Goal: Task Accomplishment & Management: Use online tool/utility

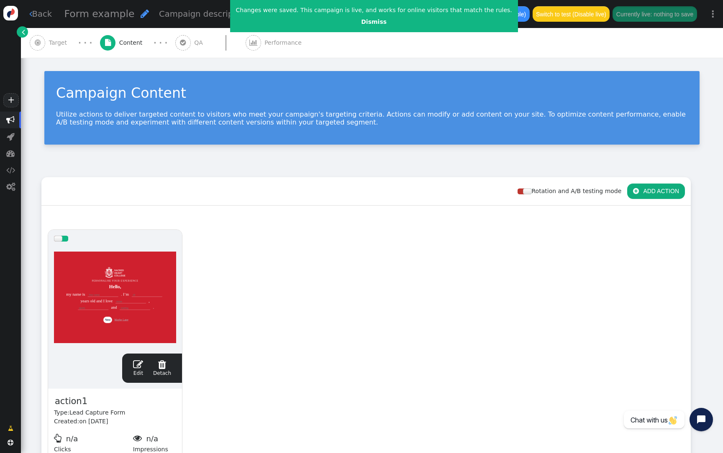
drag, startPoint x: 110, startPoint y: 280, endPoint x: 266, endPoint y: 161, distance: 196.6
click at [266, 161] on div "Campaign Content Utilize actions to deliver targeted content to visitors who me…" at bounding box center [372, 279] width 702 height 443
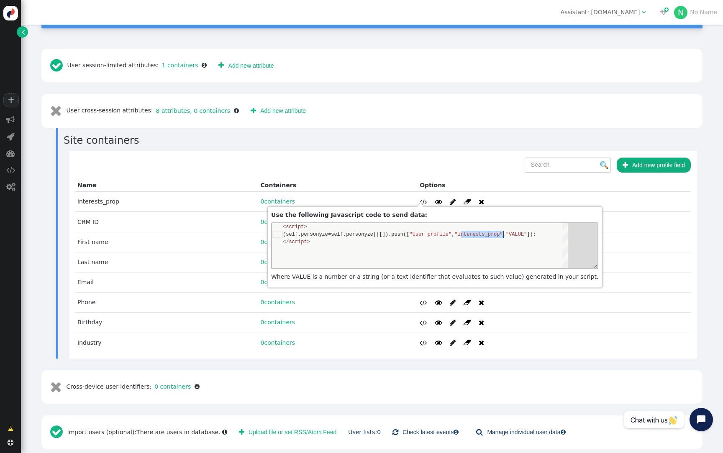
scroll to position [8, 221]
click at [434, 133] on h3 "Site containers" at bounding box center [383, 140] width 639 height 15
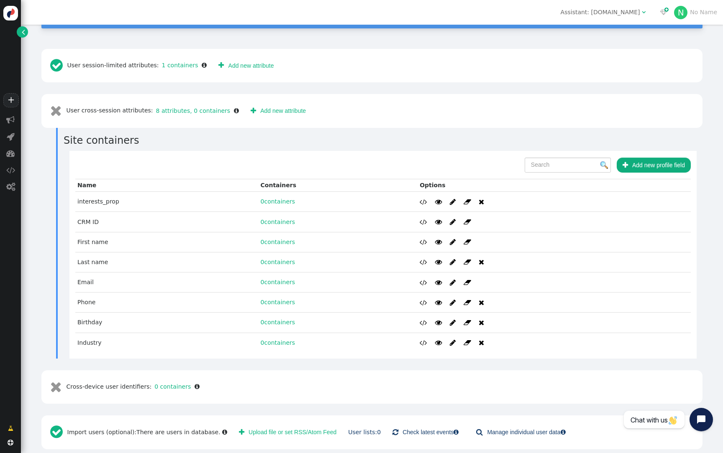
scroll to position [0, 0]
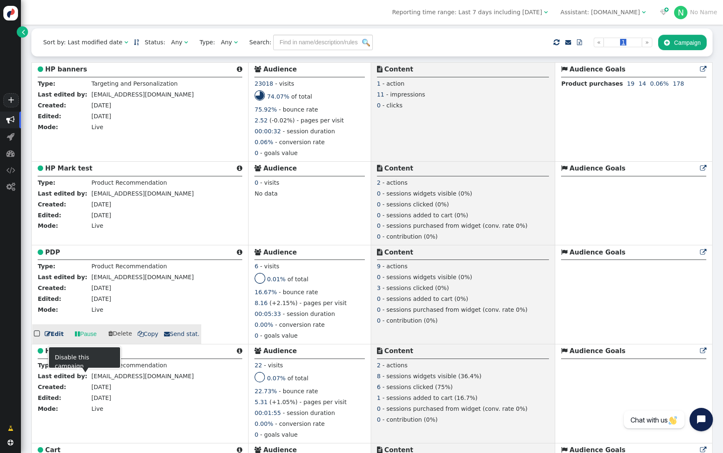
scroll to position [202, 0]
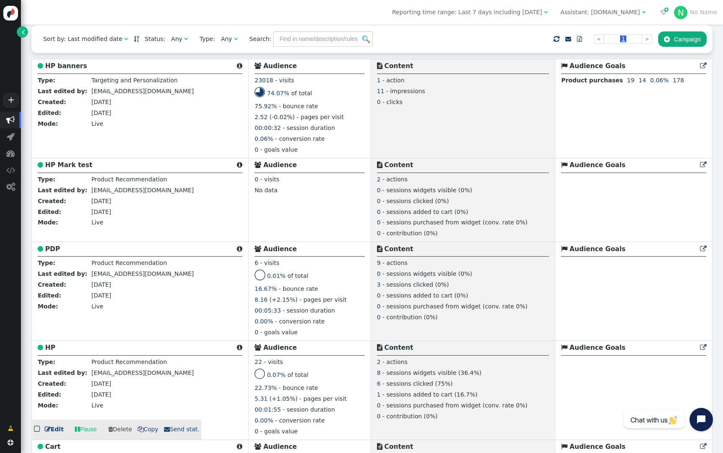
click at [51, 349] on b "HP" at bounding box center [50, 348] width 10 height 8
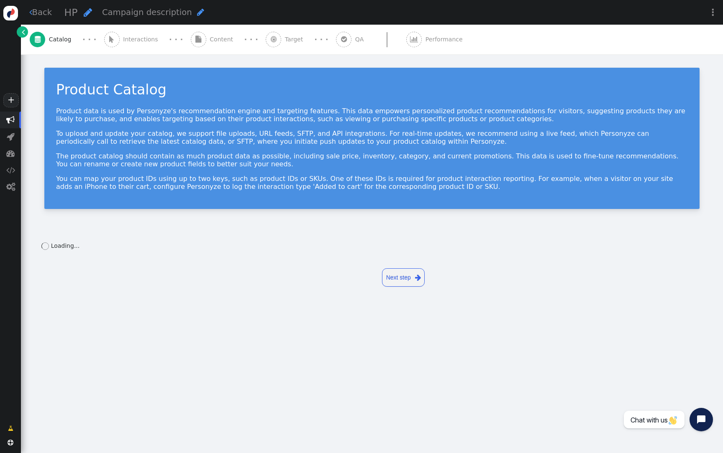
click at [206, 46] on div " Content" at bounding box center [214, 40] width 46 height 30
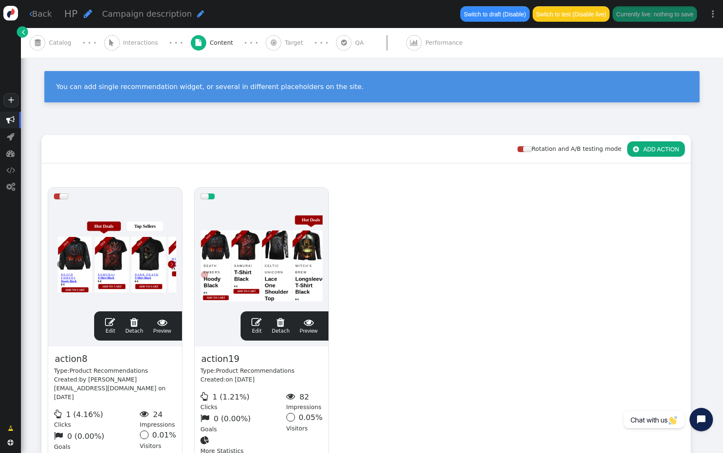
click at [219, 359] on span "action19" at bounding box center [220, 360] width 40 height 14
paste span
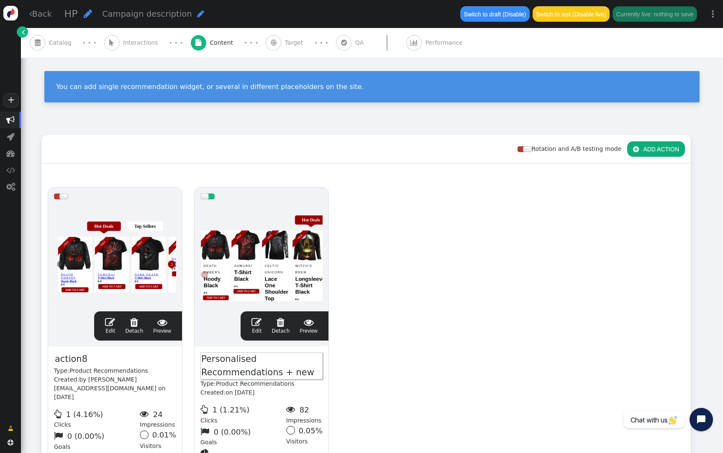
drag, startPoint x: 284, startPoint y: 374, endPoint x: 321, endPoint y: 376, distance: 36.4
click at [321, 376] on span "Personalised Recommendations + new" at bounding box center [261, 366] width 122 height 27
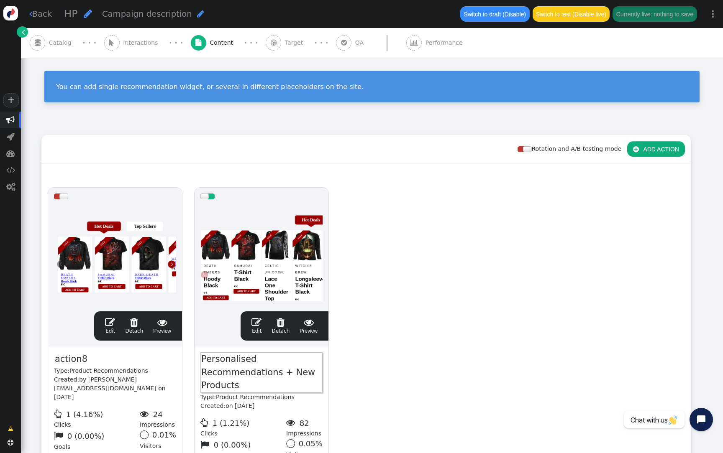
click at [365, 358] on div "drag this  Edit  Detach  Preview action8 Type: Product Recommendations Creat…" at bounding box center [366, 338] width 648 height 313
click at [654, 154] on button " ADD ACTION" at bounding box center [656, 148] width 58 height 15
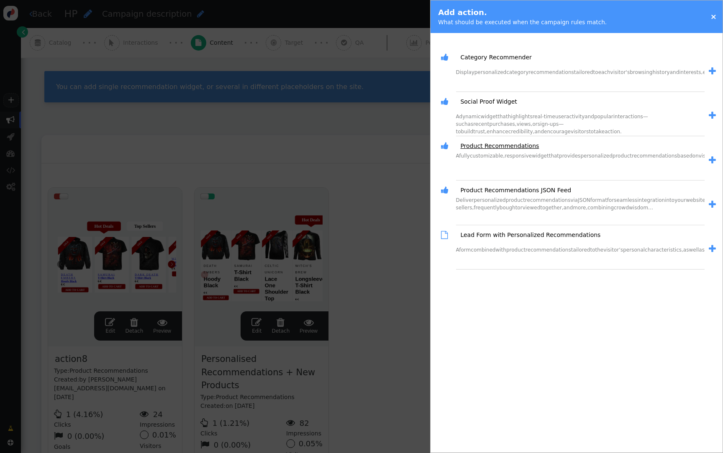
click at [491, 144] on link "Product Recommendations" at bounding box center [496, 146] width 84 height 9
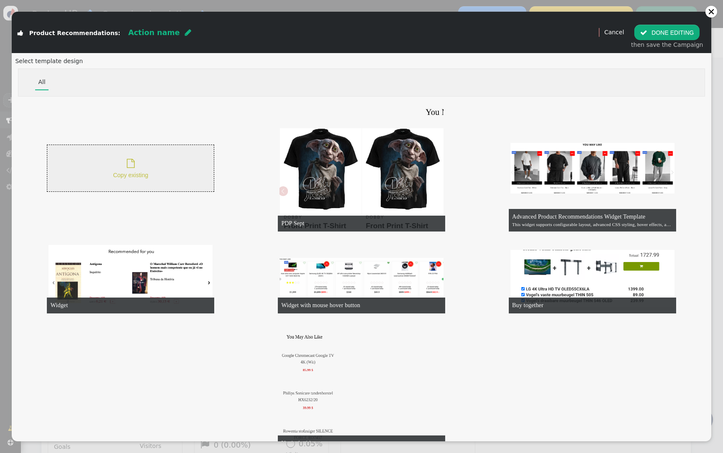
click at [129, 145] on div " Copy existing" at bounding box center [130, 168] width 167 height 47
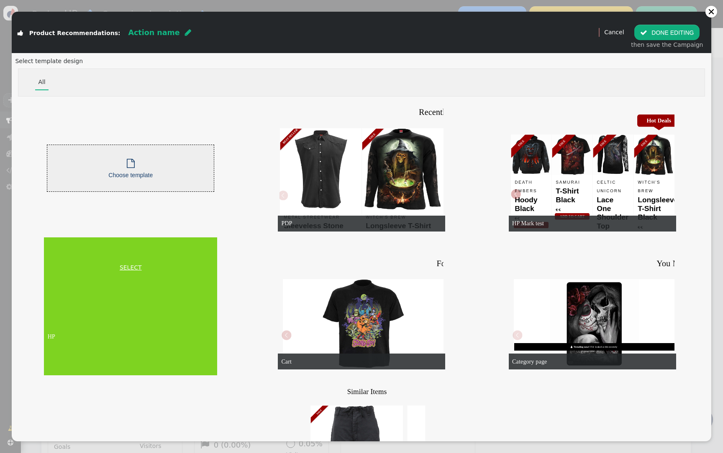
click at [129, 268] on link "SELECT" at bounding box center [131, 267] width 170 height 9
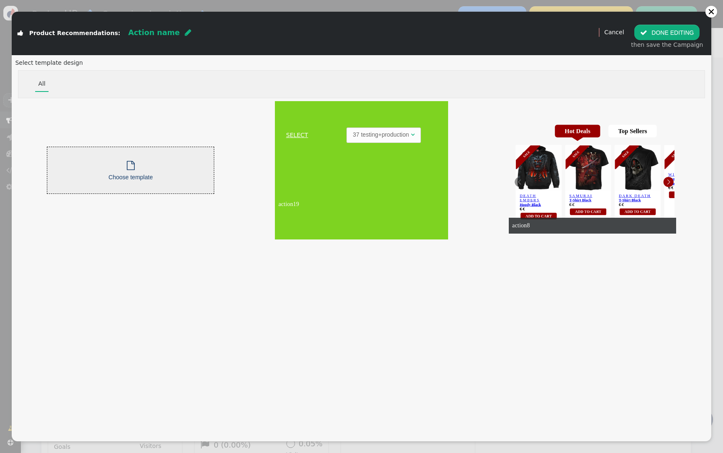
click at [294, 133] on link "SELECT" at bounding box center [296, 135] width 41 height 9
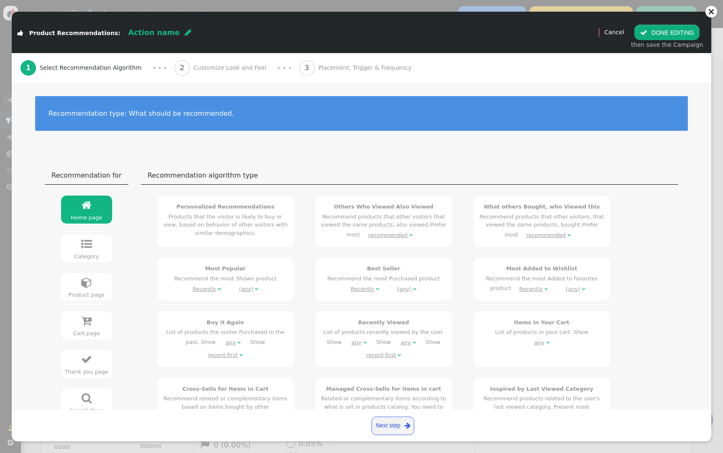
click at [318, 72] on span "Placement, Trigger & Frequency" at bounding box center [366, 68] width 97 height 9
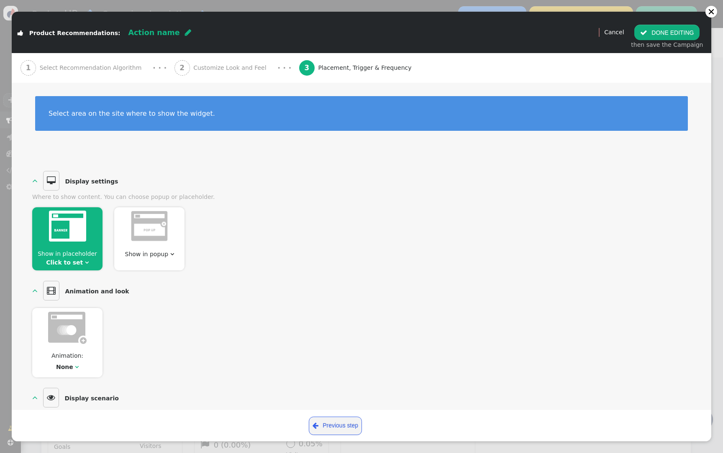
click at [79, 261] on link "Click to set" at bounding box center [64, 262] width 37 height 7
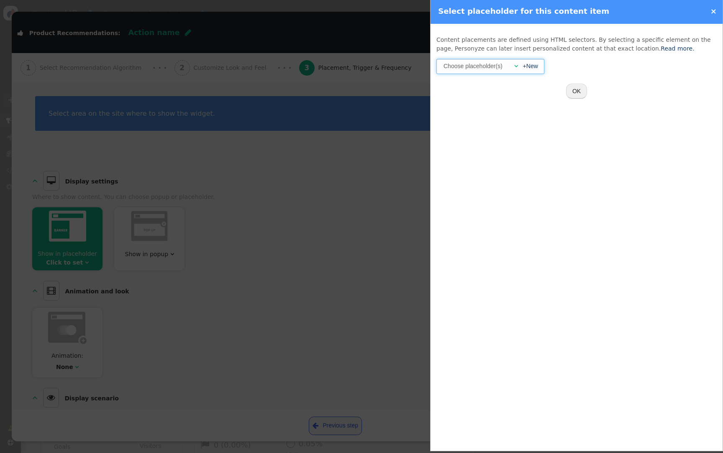
click at [507, 64] on div at bounding box center [507, 66] width 5 height 9
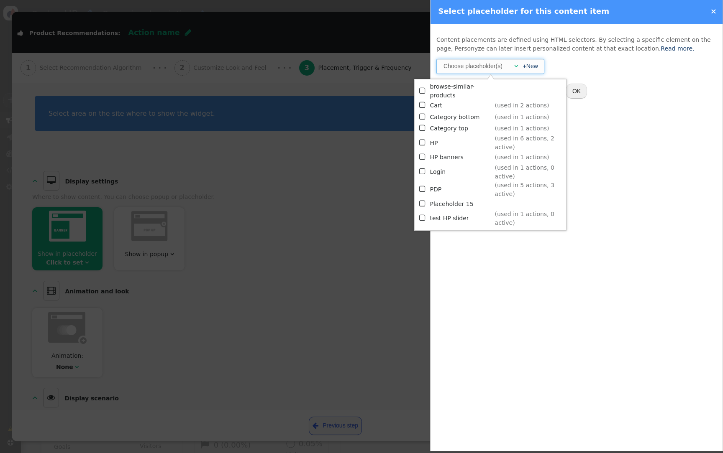
click at [443, 143] on td "HP" at bounding box center [461, 143] width 62 height 18
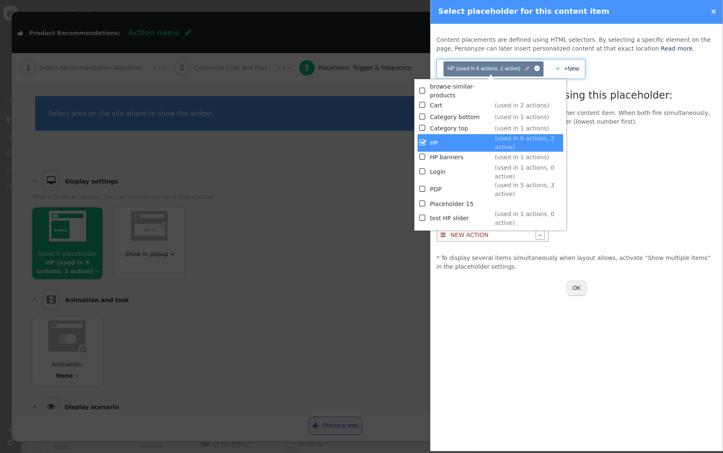
click at [528, 68] on span "" at bounding box center [527, 69] width 5 height 8
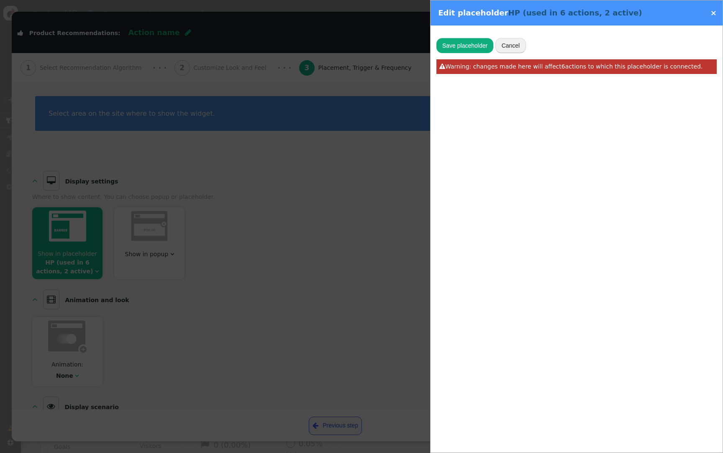
type input "#placeholder-g24p,#multi-collection"
type input "3"
type input "HP"
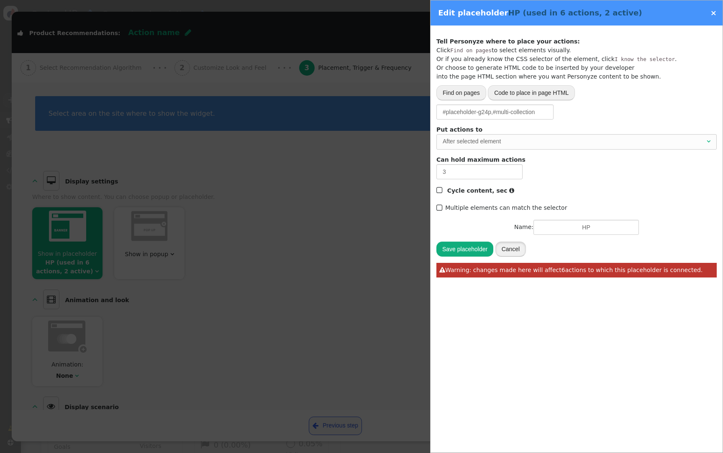
click at [515, 252] on button "Cancel" at bounding box center [510, 249] width 31 height 15
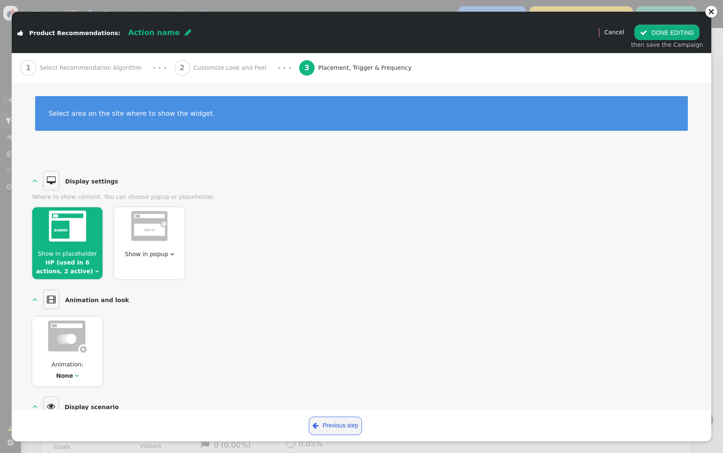
click at [130, 33] on span "Action name" at bounding box center [153, 32] width 51 height 8
click at [130, 33] on input "text" at bounding box center [171, 32] width 86 height 15
type input "Bestselling 30 days +Price Discounted"
click at [691, 31] on button " DONE EDITING" at bounding box center [666, 32] width 65 height 15
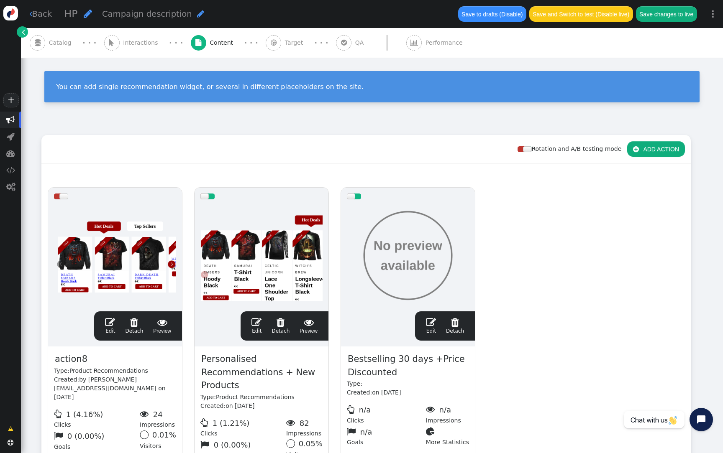
click at [379, 280] on div at bounding box center [408, 255] width 122 height 100
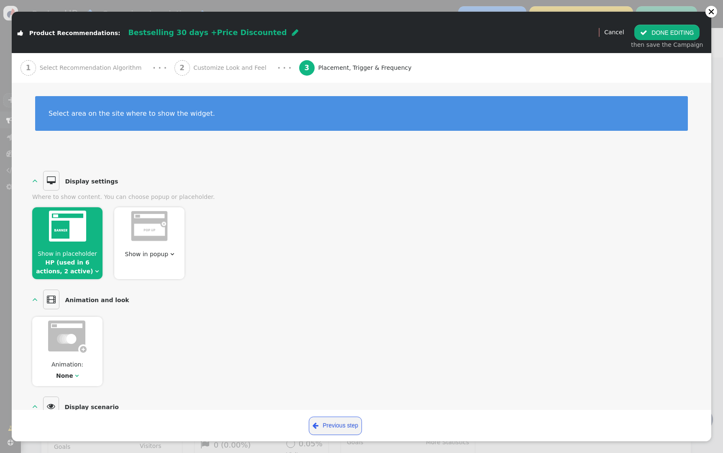
click at [208, 67] on span "Customize Look and Feel" at bounding box center [231, 68] width 77 height 9
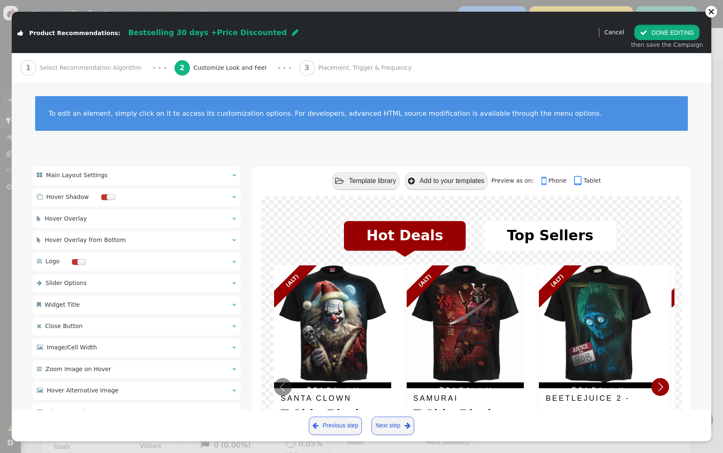
click at [673, 33] on button " DONE EDITING" at bounding box center [666, 32] width 65 height 15
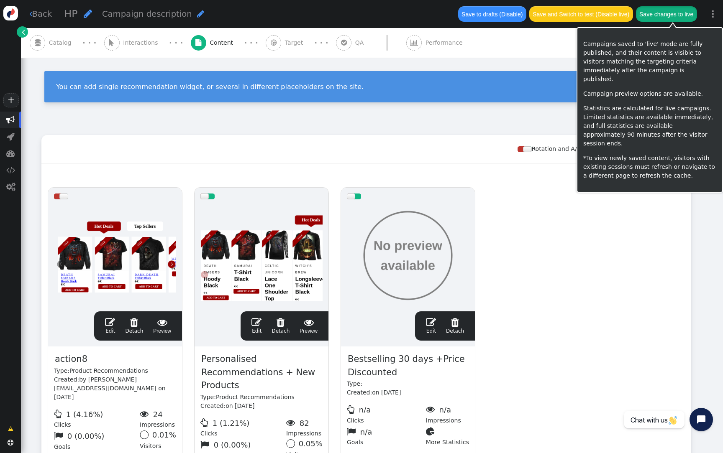
click at [667, 11] on button "Save changes to live" at bounding box center [666, 13] width 61 height 15
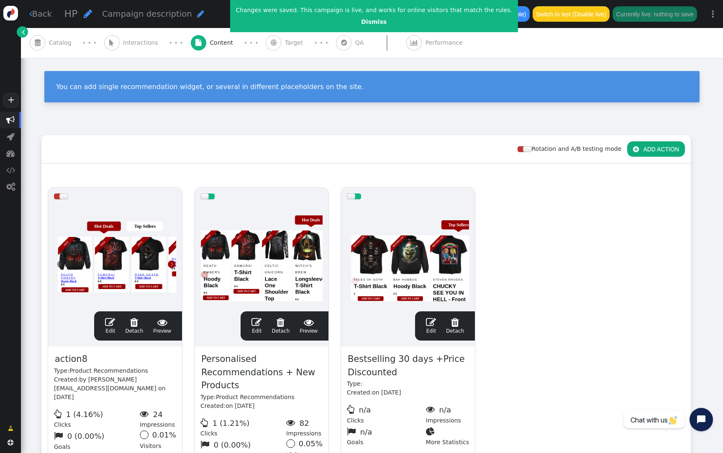
click at [336, 49] on span "" at bounding box center [343, 42] width 15 height 15
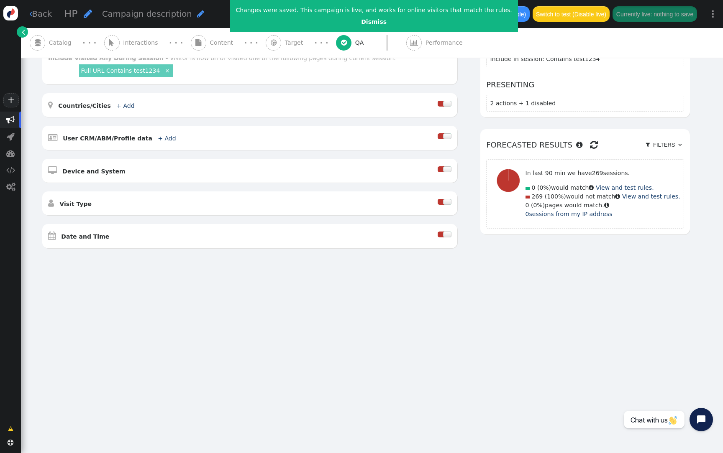
type input "[URL][DOMAIN_NAME]"
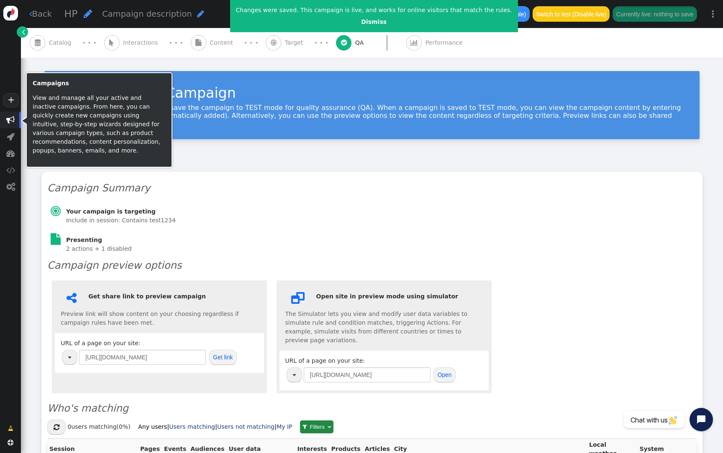
click at [13, 122] on span "" at bounding box center [10, 120] width 8 height 8
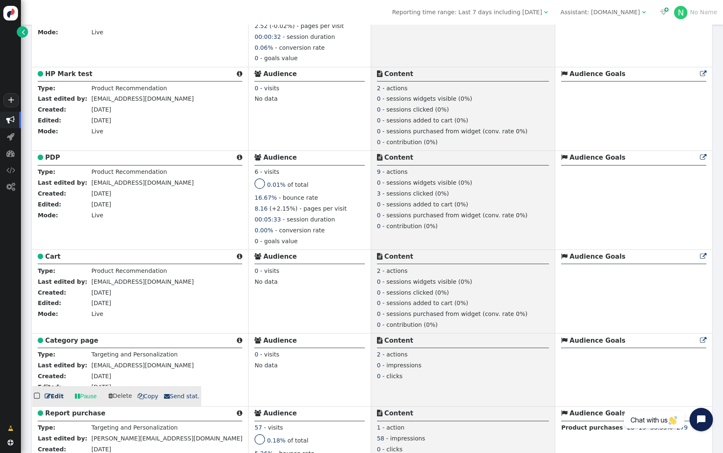
scroll to position [394, 0]
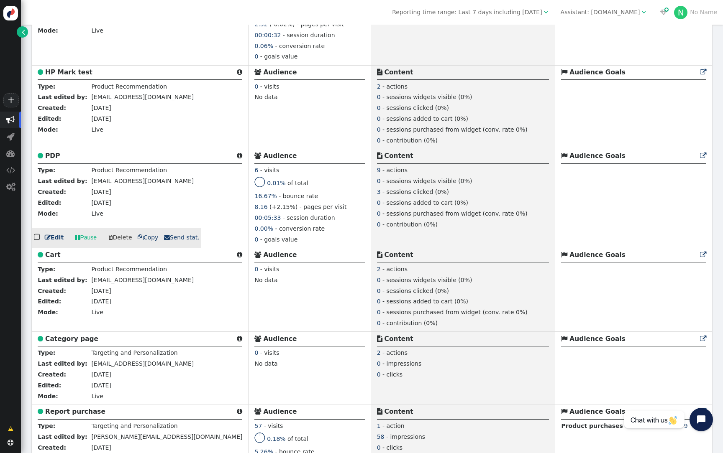
click at [49, 155] on b "PDP" at bounding box center [52, 156] width 15 height 8
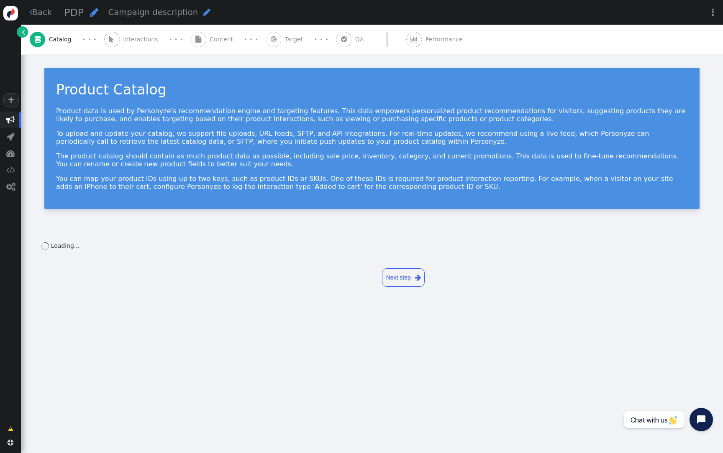
click at [216, 41] on span "Content" at bounding box center [223, 39] width 27 height 9
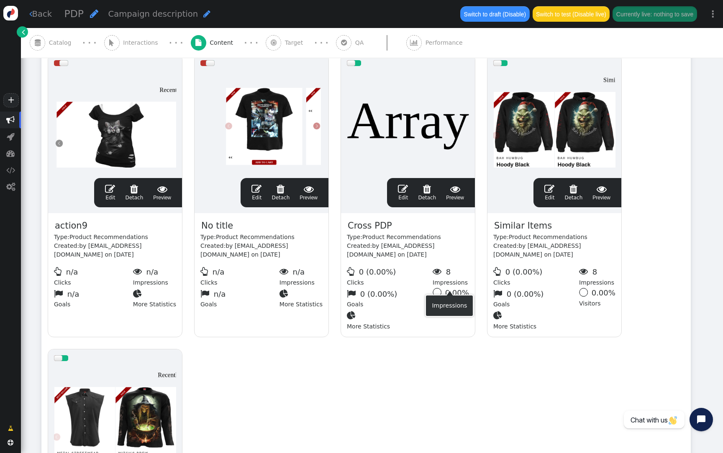
scroll to position [427, 0]
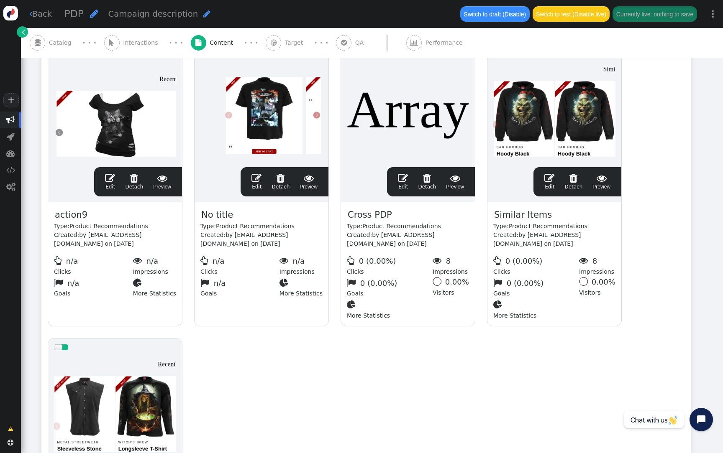
click at [99, 356] on div at bounding box center [115, 406] width 122 height 100
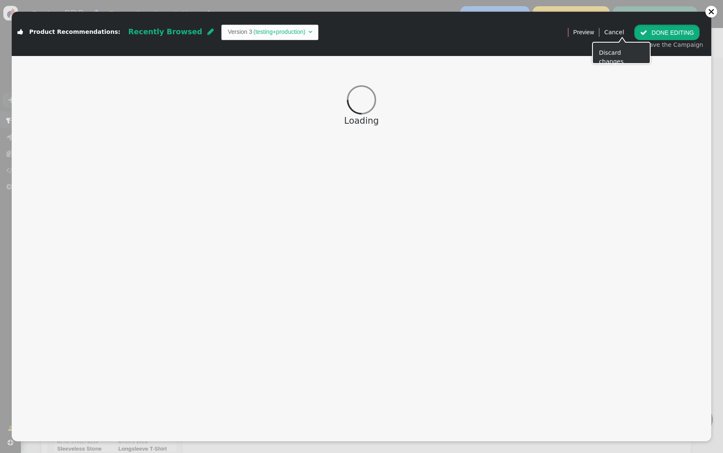
click at [654, 30] on button " DONE EDITING" at bounding box center [666, 32] width 65 height 15
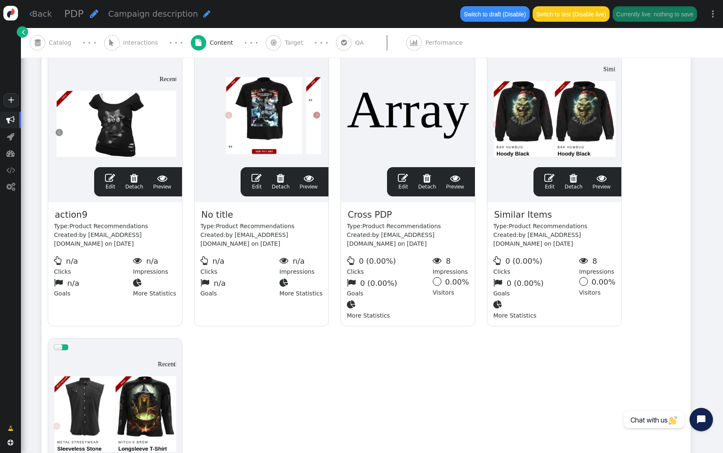
click at [557, 108] on div at bounding box center [554, 111] width 122 height 100
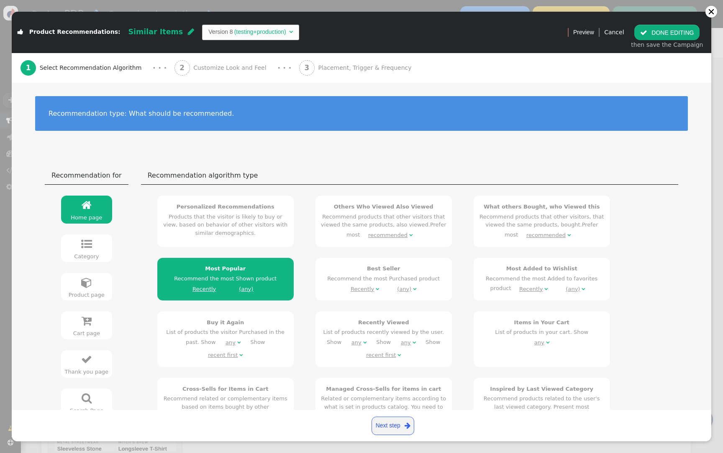
click at [219, 81] on div "2 Customize Look and Feel" at bounding box center [221, 68] width 95 height 30
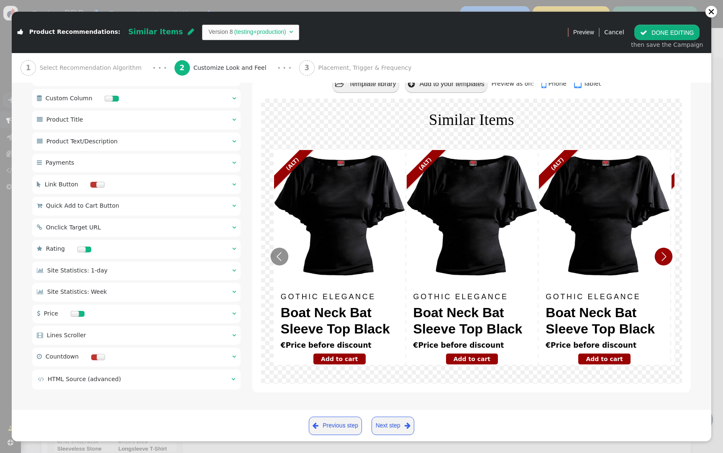
scroll to position [492, 0]
click at [215, 376] on td " HTML Source (advanced)" at bounding box center [132, 379] width 188 height 9
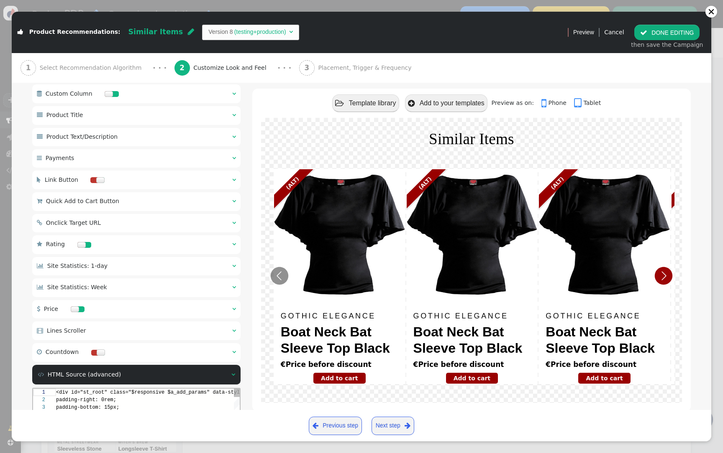
scroll to position [75, 0]
click at [180, 412] on div " Previous step Next step " at bounding box center [361, 425] width 699 height 31
click at [176, 394] on div "1 2 3 4 5 6 7 8 9 10 11 12 13 14 15 16 17 18 19 20 < div id = "st_root" class =…" at bounding box center [136, 461] width 207 height 145
type textarea "<div id="st_root" class="$responsive $a_add_params" data-style="display:inline-…"
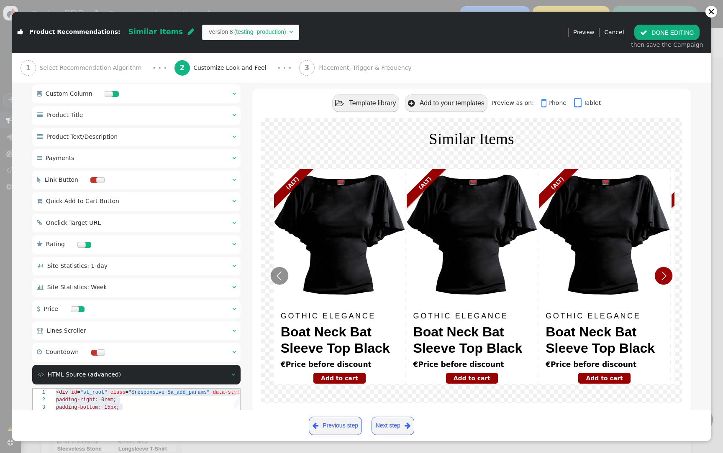
click at [676, 35] on button " DONE EDITING" at bounding box center [666, 32] width 65 height 15
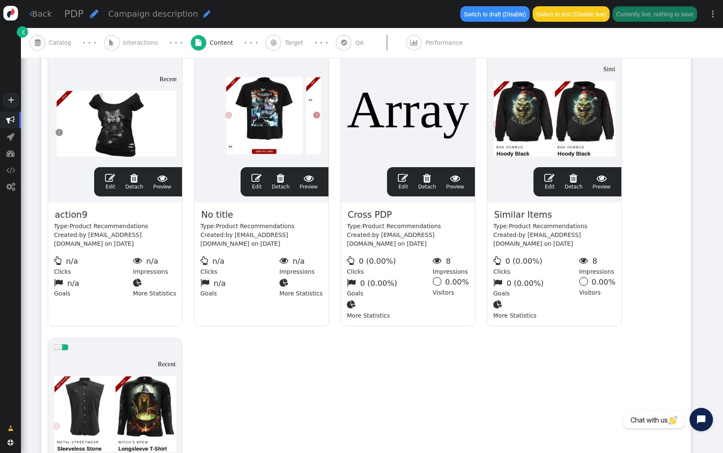
scroll to position [75, 0]
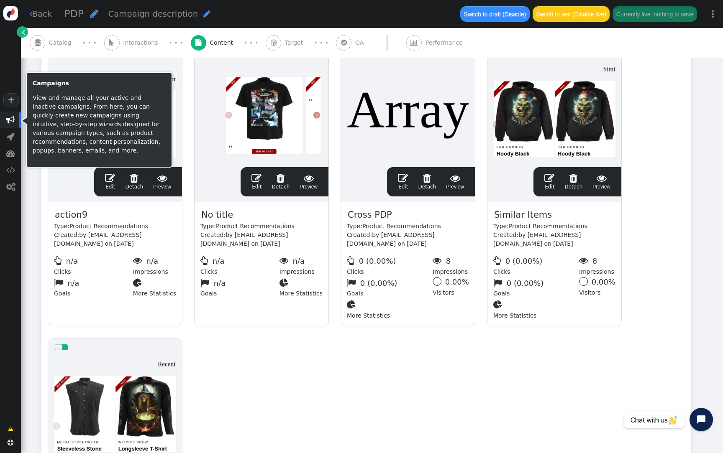
click at [7, 120] on span "" at bounding box center [10, 120] width 8 height 8
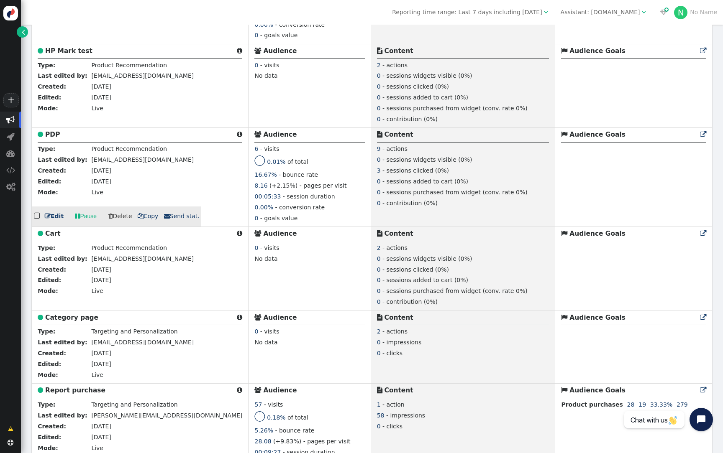
scroll to position [431, 0]
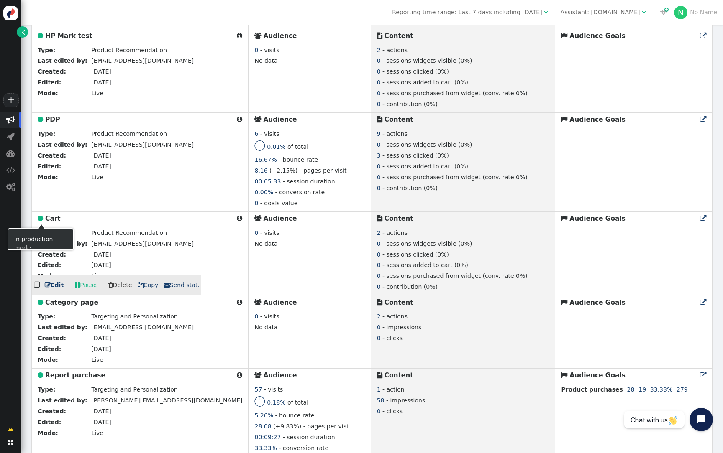
click at [43, 221] on span "" at bounding box center [42, 219] width 8 height 8
click at [55, 220] on b "Cart" at bounding box center [52, 219] width 15 height 8
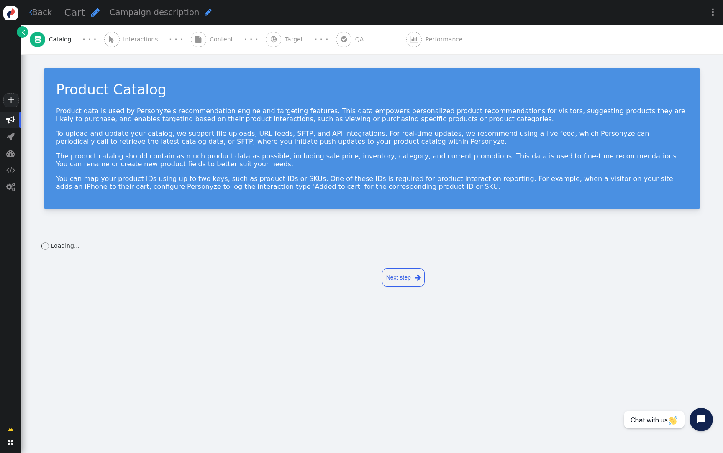
click at [210, 40] on span "Content" at bounding box center [223, 39] width 27 height 9
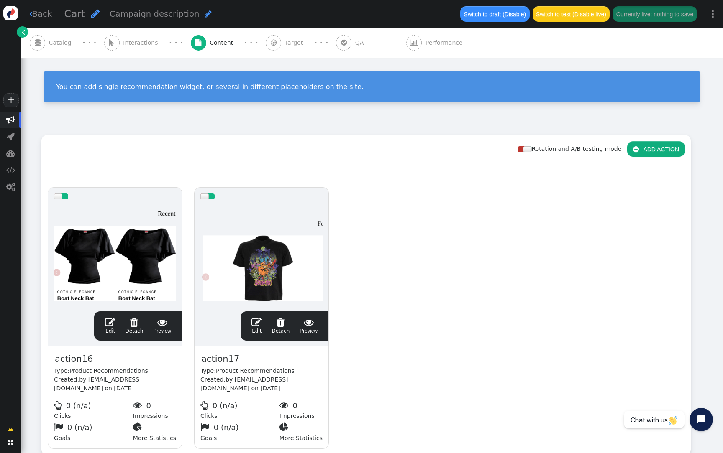
click at [133, 248] on div at bounding box center [115, 255] width 122 height 100
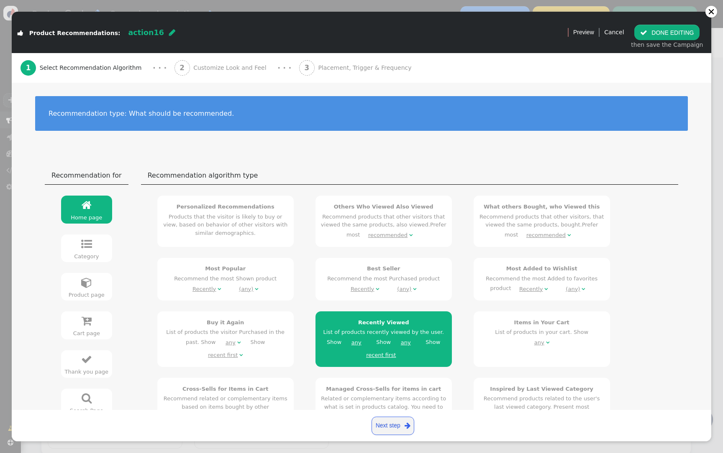
click at [193, 71] on span "Customize Look and Feel" at bounding box center [231, 68] width 77 height 9
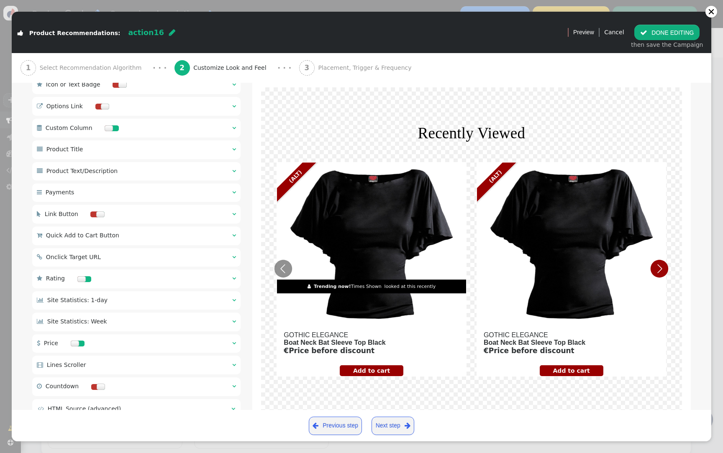
scroll to position [492, 0]
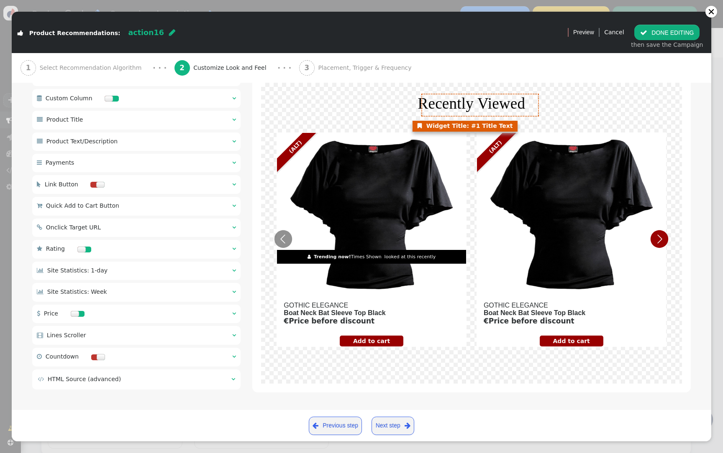
click at [468, 112] on font "Recently Viewed" at bounding box center [471, 103] width 107 height 17
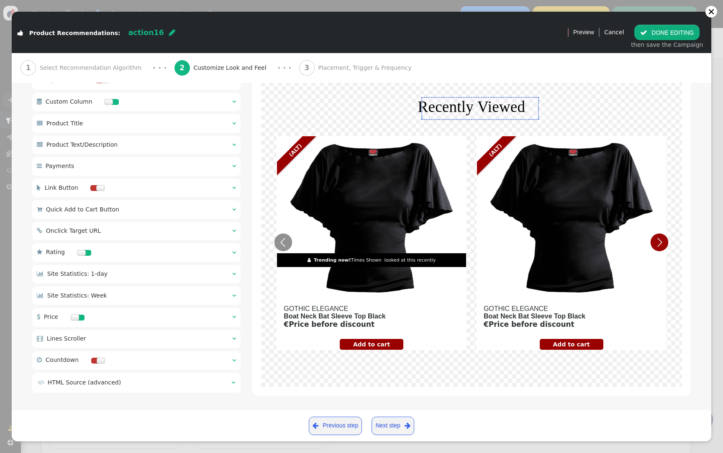
type input "Recently Viewed"
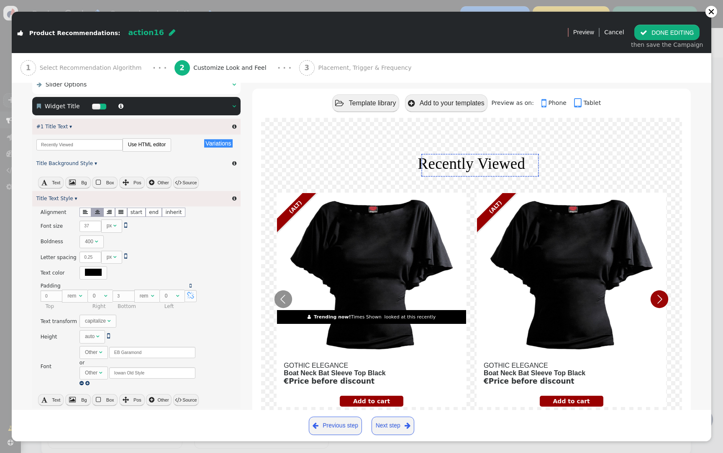
scroll to position [0, 0]
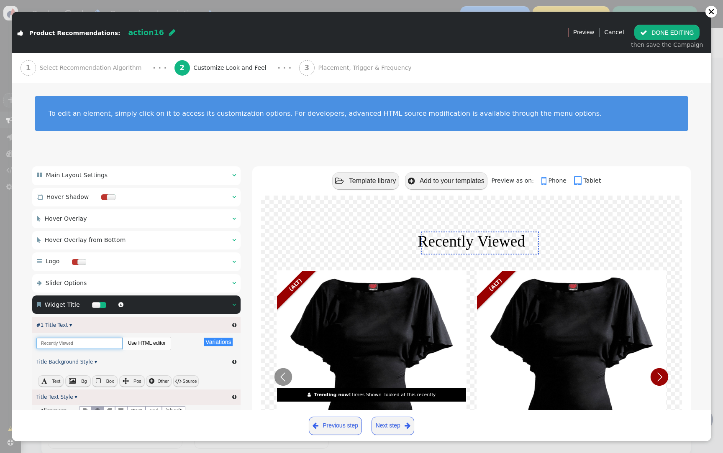
click at [69, 339] on input "Recently Viewed" at bounding box center [79, 343] width 86 height 11
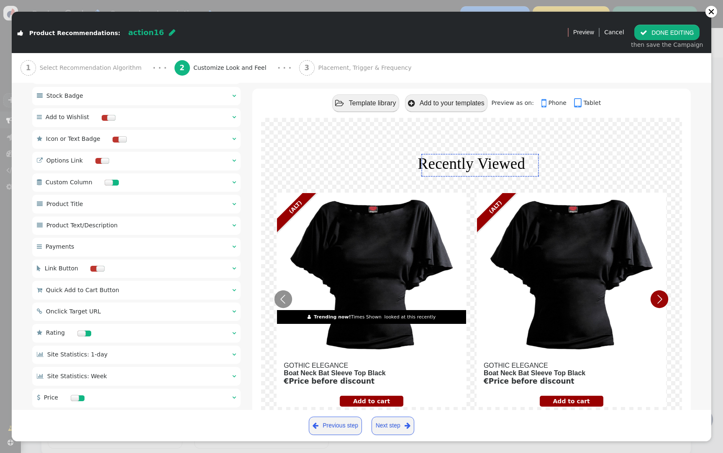
scroll to position [776, 0]
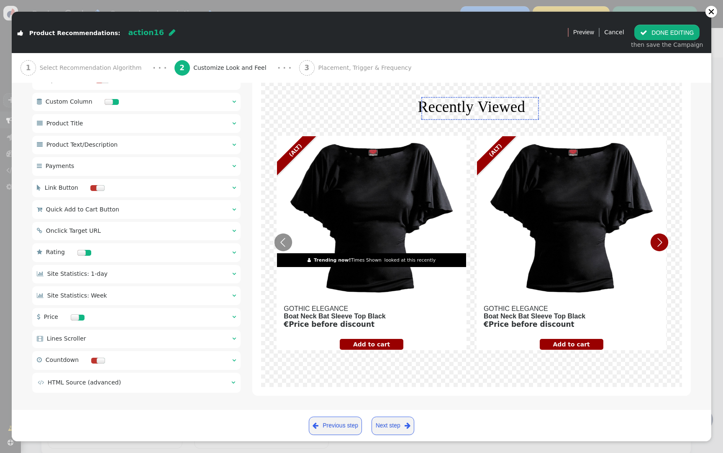
click at [207, 379] on td " HTML Source (advanced)" at bounding box center [132, 383] width 188 height 9
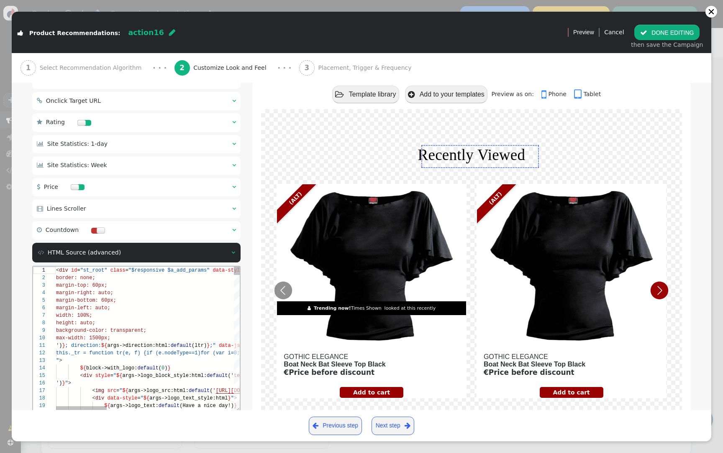
scroll to position [670, 0]
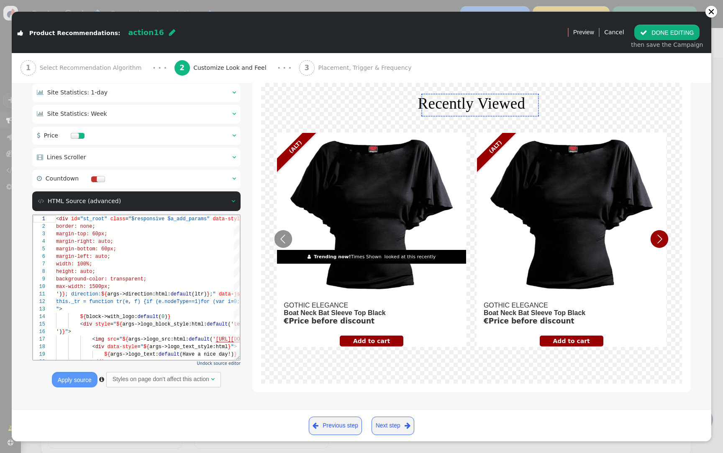
click at [233, 368] on div "Undock source editor Apply source  Styles on page don't affect this action " at bounding box center [136, 302] width 208 height 174
click at [233, 362] on span "Undock source editor" at bounding box center [218, 363] width 43 height 5
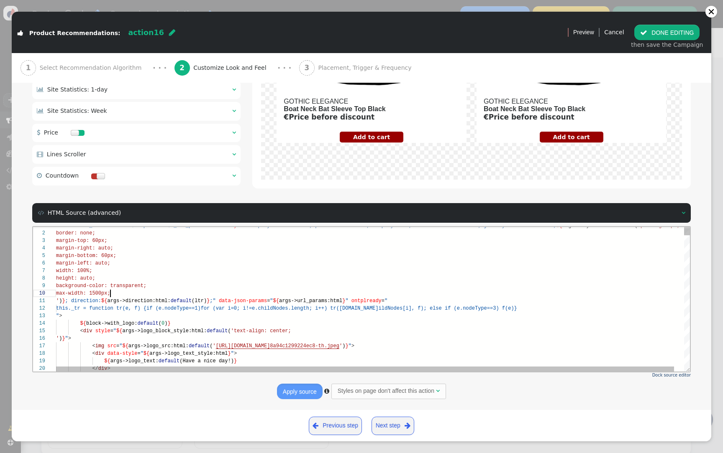
scroll to position [68, 54]
click at [292, 293] on div "max-width: 1500px;" at bounding box center [378, 294] width 644 height 8
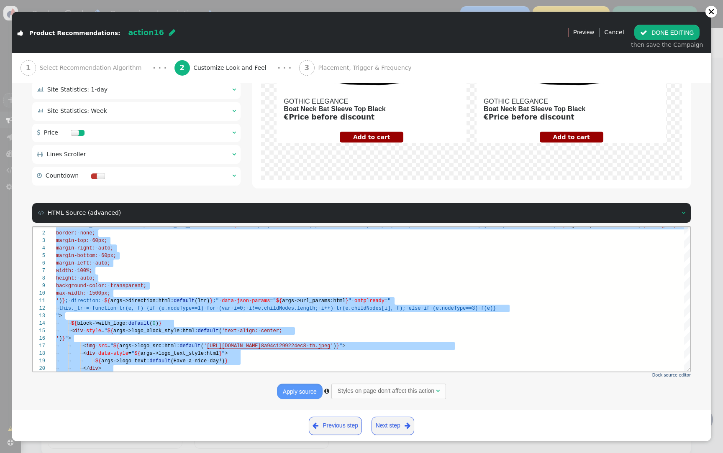
paste textarea "Editor content;Press Alt+F1 for Accessibility Options."
type textarea "name='Show Right Button', description='Toggle display of a button to the right …"
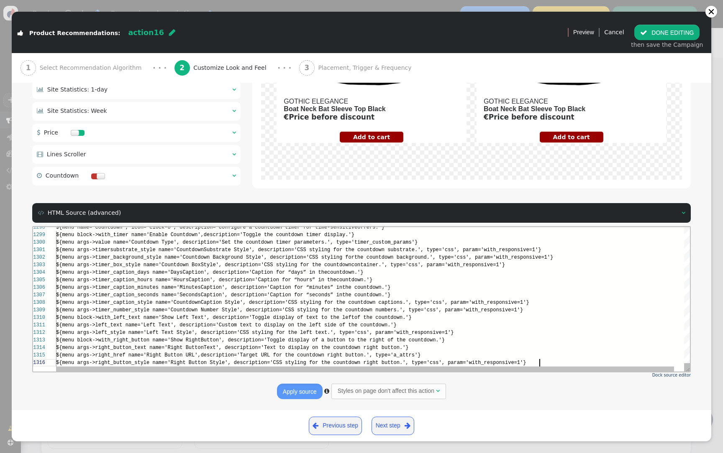
scroll to position [23, 483]
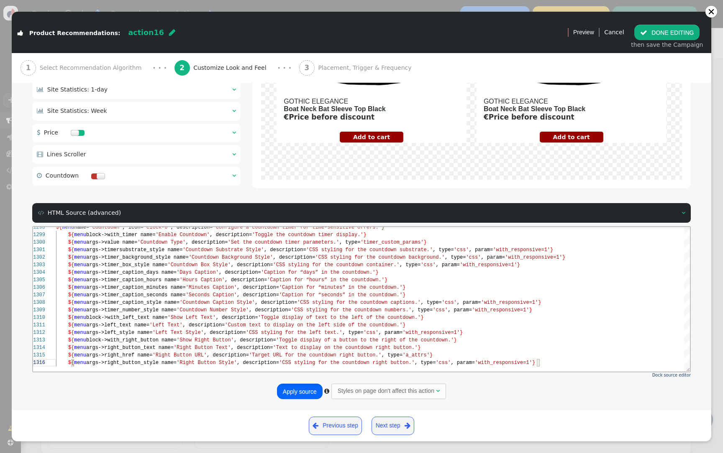
click at [283, 396] on button "Apply source" at bounding box center [300, 391] width 46 height 15
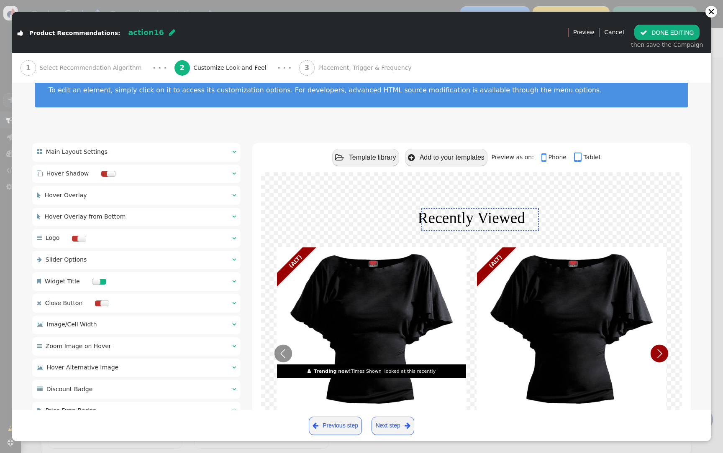
scroll to position [0, 0]
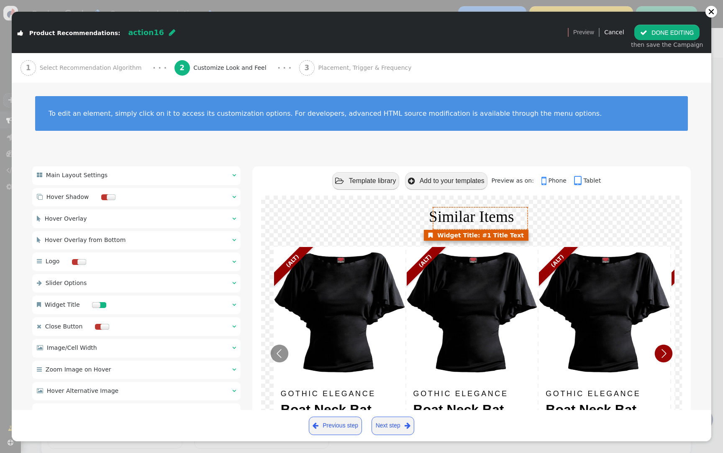
click at [481, 217] on font "Similar Items" at bounding box center [471, 216] width 85 height 17
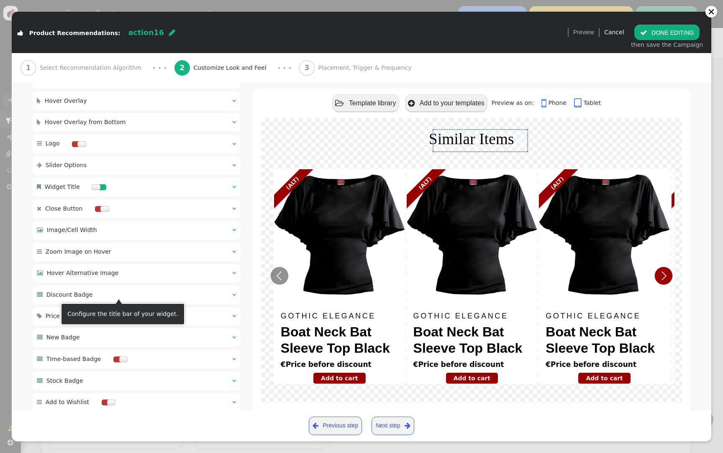
scroll to position [118, 0]
click at [129, 184] on div " Widget Title  " at bounding box center [136, 187] width 208 height 19
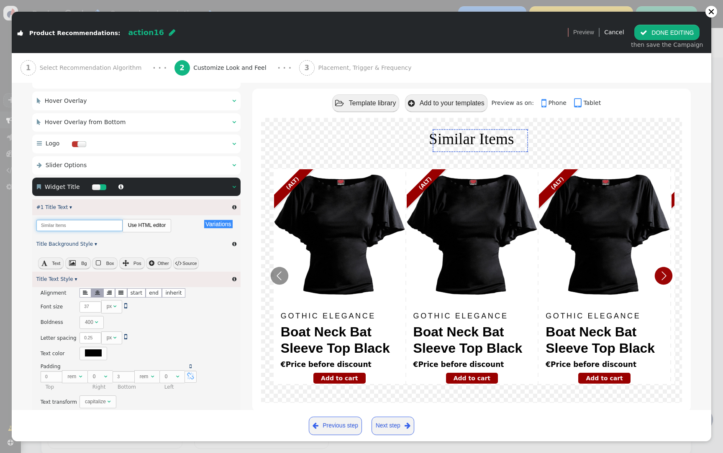
click at [88, 227] on input "Similar Items" at bounding box center [79, 225] width 86 height 11
paste input "Recently Viewed"
type input "Recently Viewed"
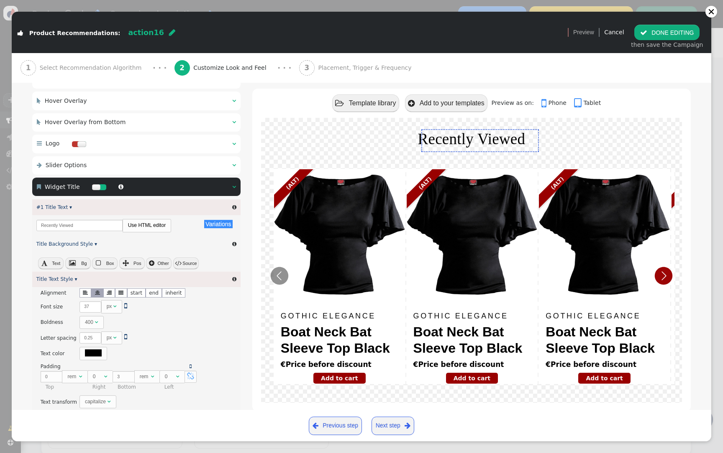
click at [103, 65] on span "Select Recommendation Algorithm" at bounding box center [92, 68] width 105 height 9
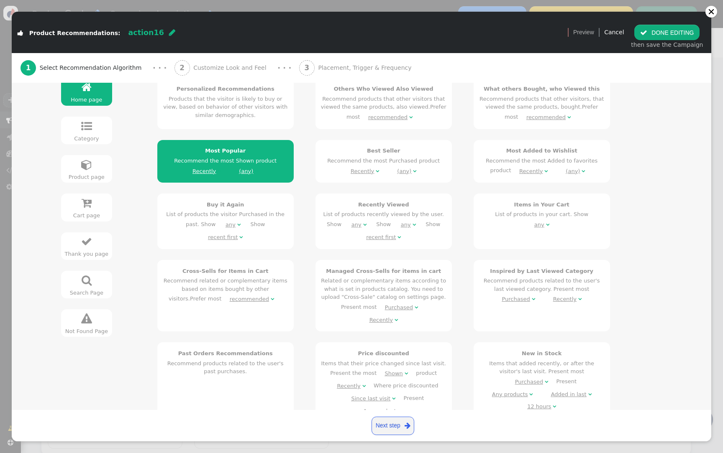
click at [325, 216] on div "Recently Viewed List of products recently viewed by the user. Show any  Show a…" at bounding box center [383, 222] width 125 height 43
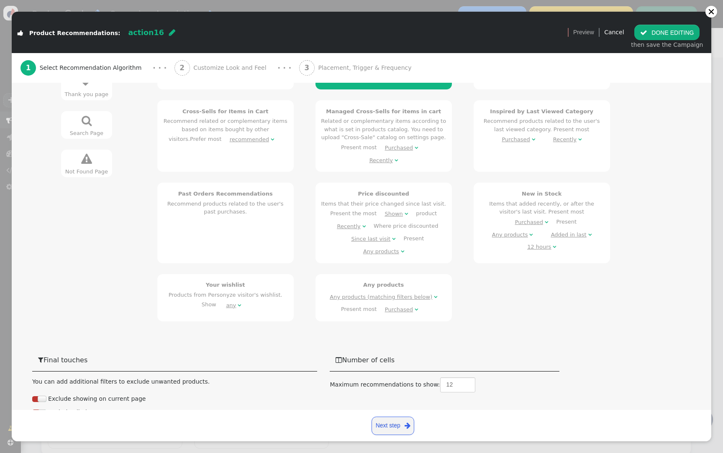
scroll to position [463, 0]
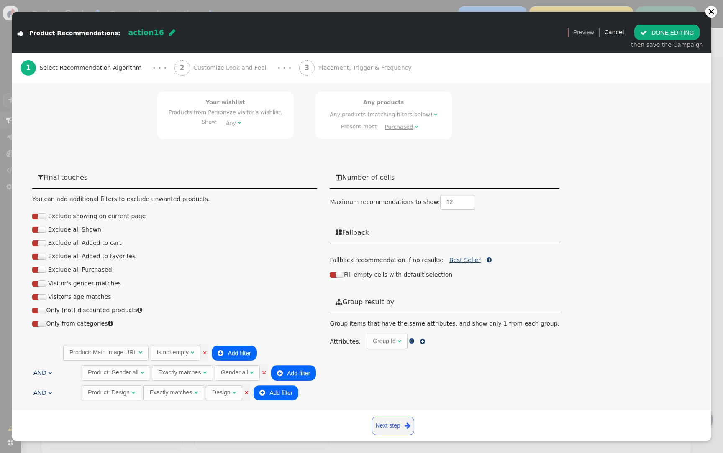
click at [463, 260] on link "Best Seller" at bounding box center [464, 260] width 31 height 7
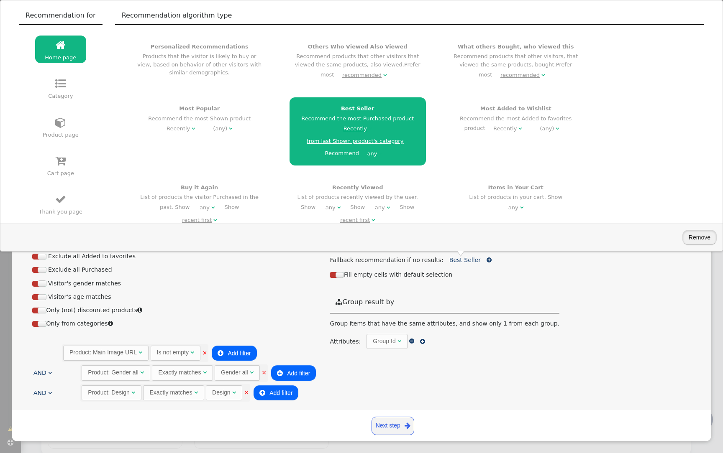
click at [706, 238] on button "Remove" at bounding box center [699, 237] width 34 height 15
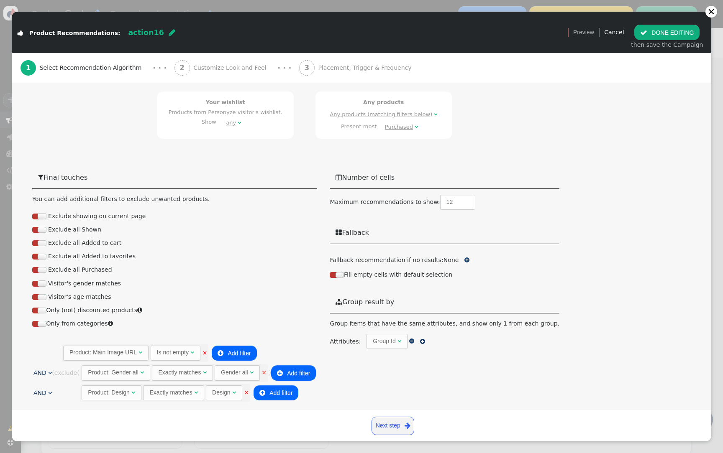
click at [266, 373] on link "×" at bounding box center [263, 373] width 5 height 7
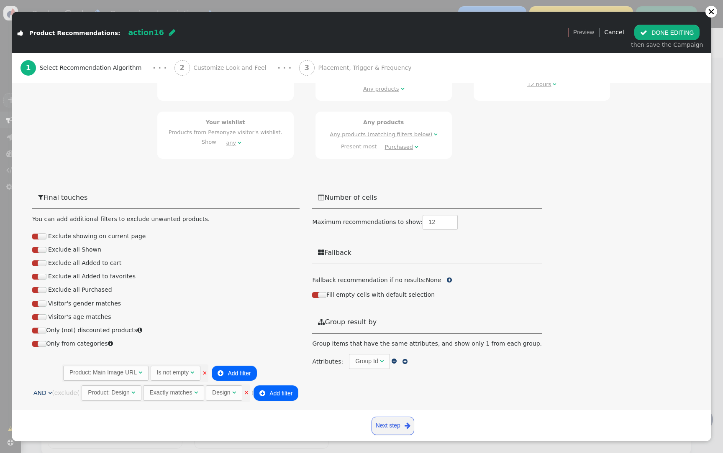
click at [248, 391] on link "×" at bounding box center [246, 393] width 5 height 7
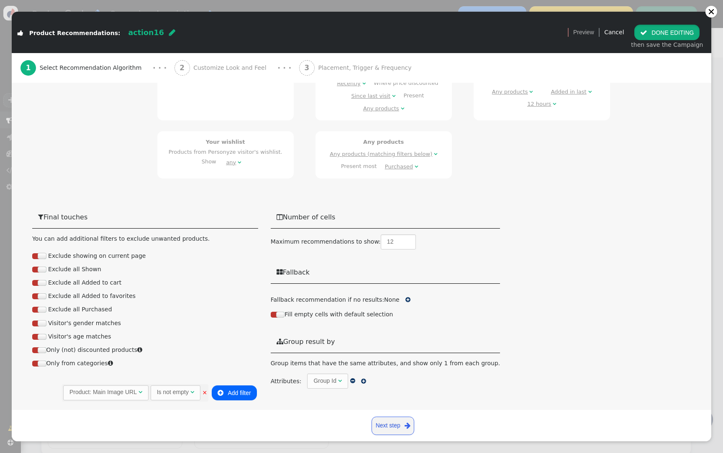
click at [661, 31] on button " DONE EDITING" at bounding box center [666, 32] width 65 height 15
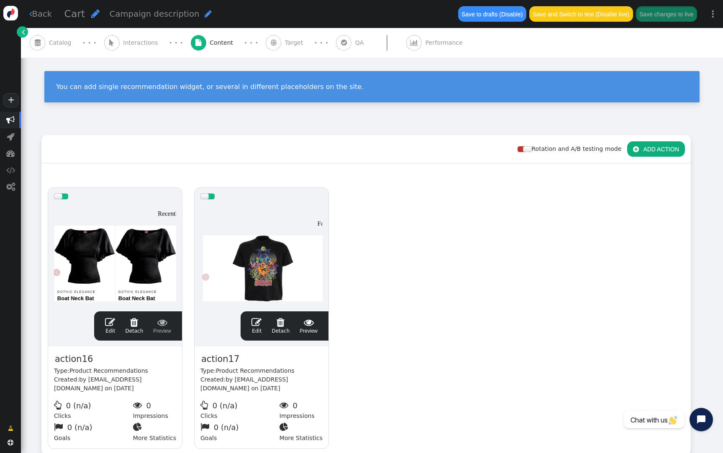
scroll to position [0, 0]
click at [212, 356] on span "action17" at bounding box center [220, 360] width 40 height 14
paste span
click at [265, 268] on div at bounding box center [261, 255] width 122 height 100
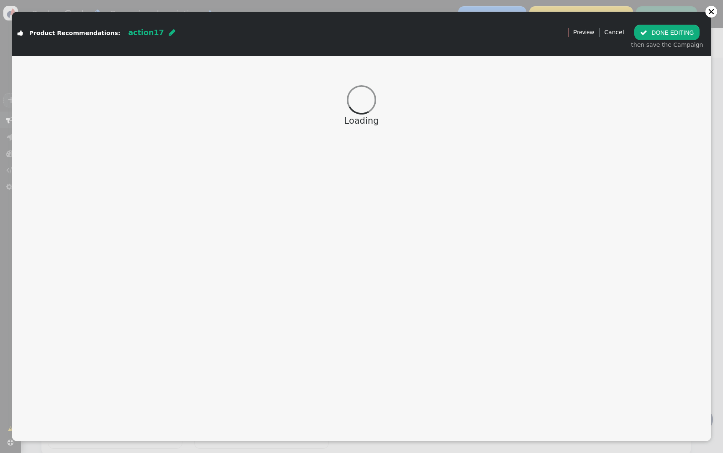
click at [673, 28] on button " DONE EDITING" at bounding box center [666, 32] width 65 height 15
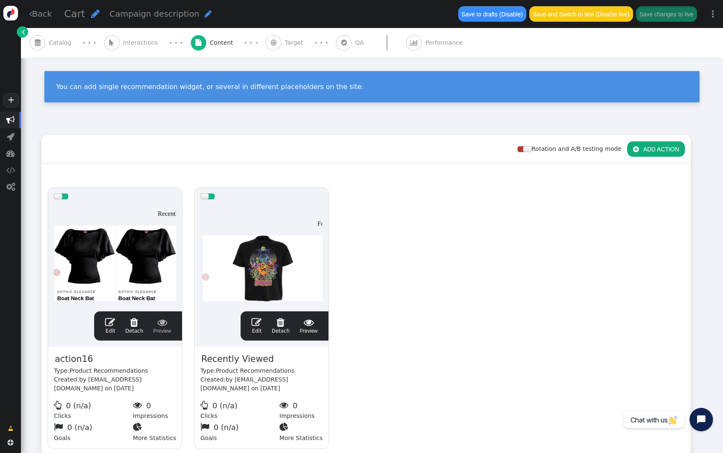
click at [120, 265] on div at bounding box center [115, 255] width 122 height 100
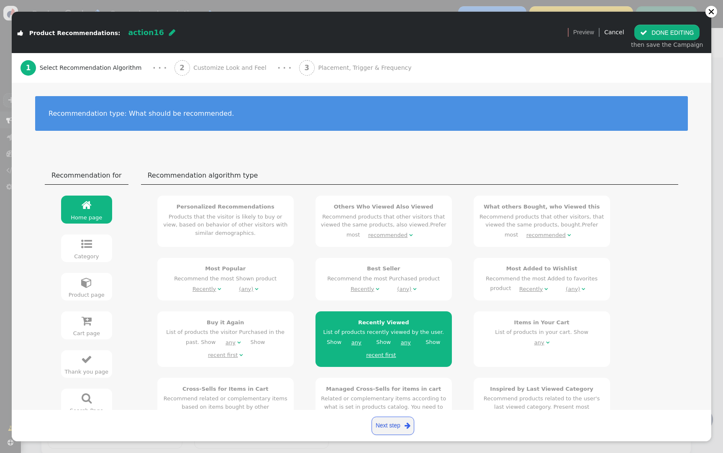
click at [653, 25] on button " DONE EDITING" at bounding box center [666, 32] width 65 height 15
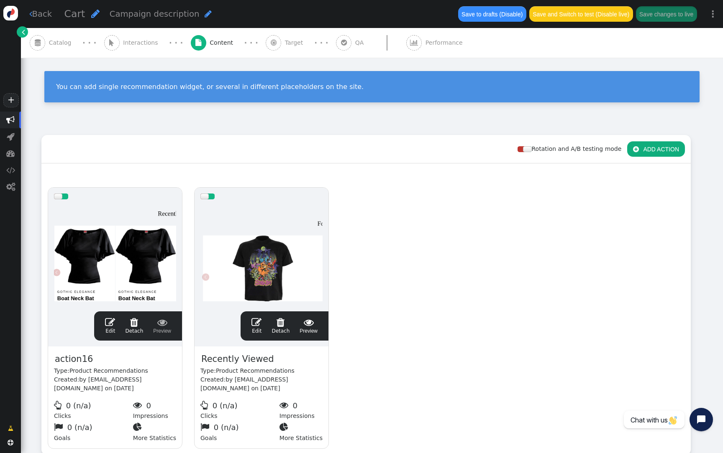
click at [67, 359] on span "action16" at bounding box center [74, 360] width 40 height 14
paste span
click at [253, 359] on span "Recently Viewed" at bounding box center [237, 360] width 74 height 14
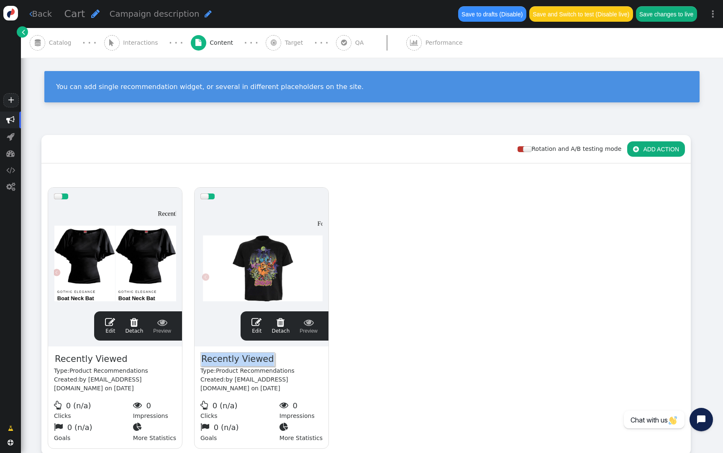
click at [253, 359] on span "Recently Viewed" at bounding box center [237, 360] width 74 height 14
click at [249, 363] on span "Recently Viewed" at bounding box center [237, 360] width 74 height 14
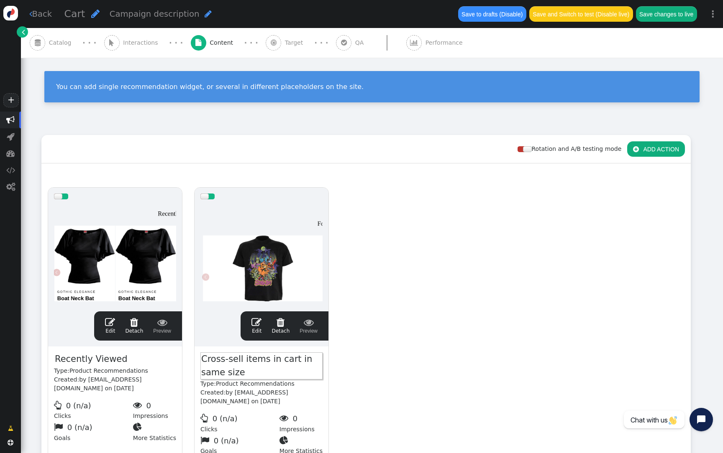
click at [442, 297] on div "drag this  Edit  Detach  Preview Recently Viewed Type: Product Recommendatio…" at bounding box center [366, 325] width 648 height 286
click at [280, 243] on div at bounding box center [261, 255] width 122 height 100
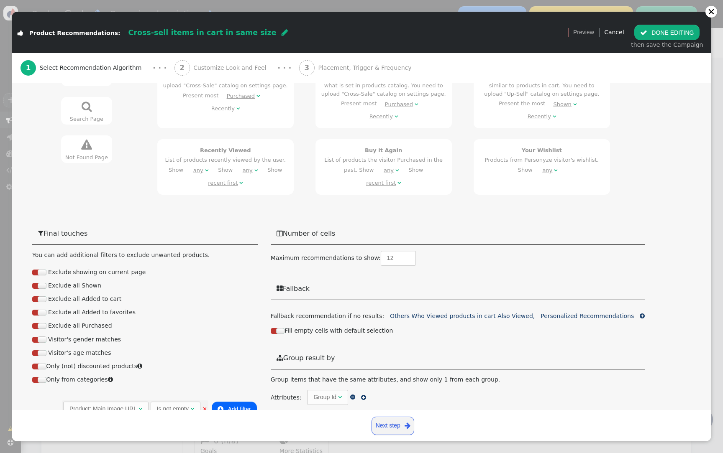
scroll to position [297, 0]
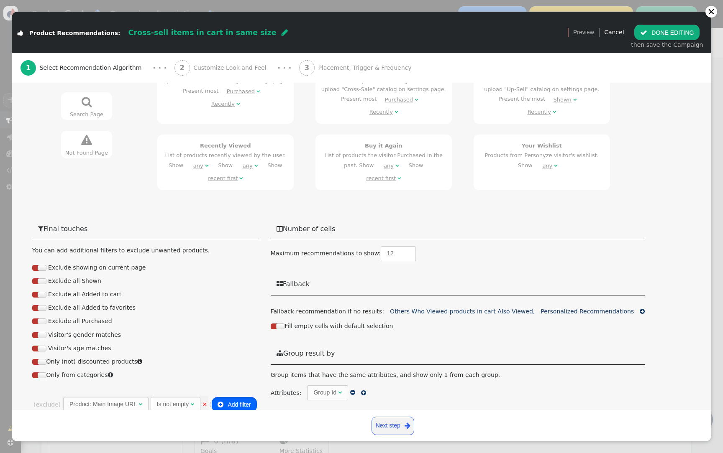
click at [248, 397] on button " Add filter" at bounding box center [234, 404] width 45 height 15
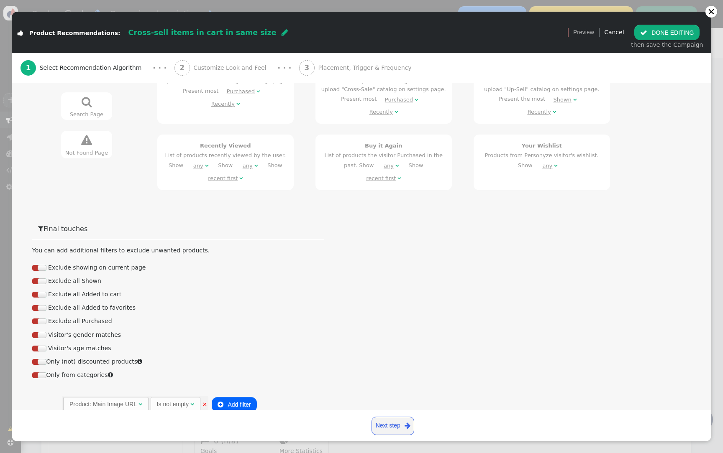
scroll to position [317, 0]
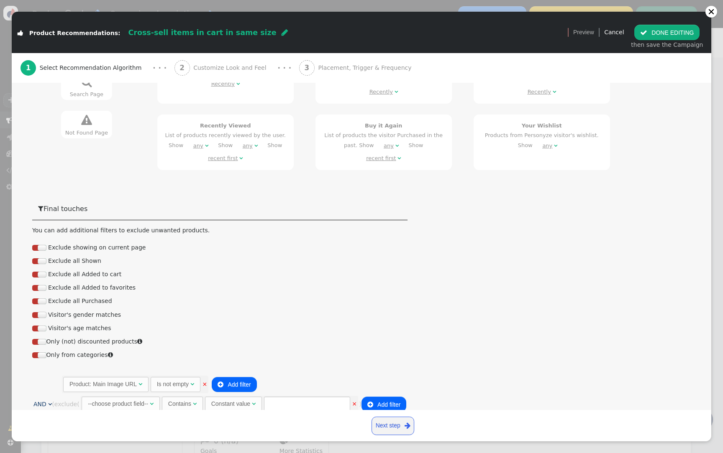
click at [123, 400] on div "--choose product field--" at bounding box center [118, 404] width 60 height 9
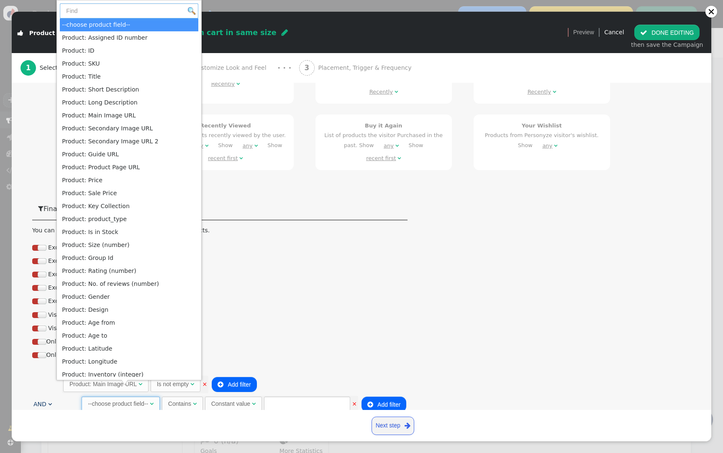
click at [127, 12] on input "text" at bounding box center [129, 10] width 138 height 15
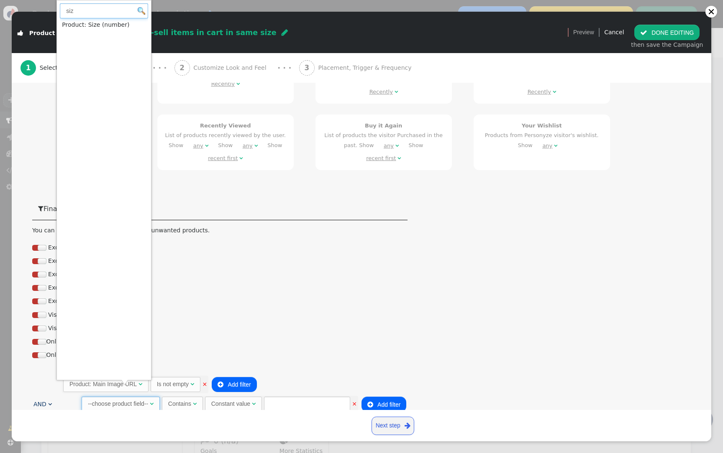
type input "siz"
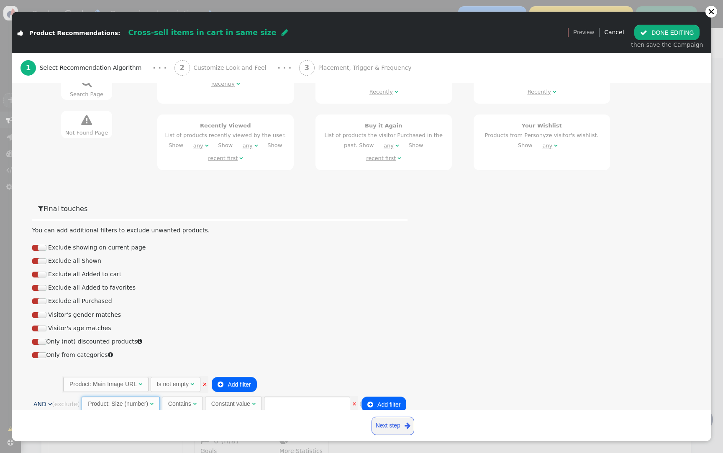
click at [191, 400] on div "Contains" at bounding box center [179, 404] width 23 height 9
click at [238, 400] on div "Constant value" at bounding box center [226, 404] width 39 height 9
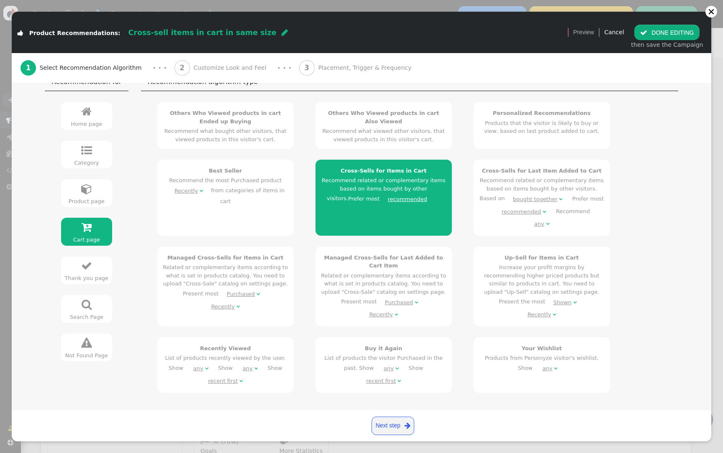
scroll to position [4, 0]
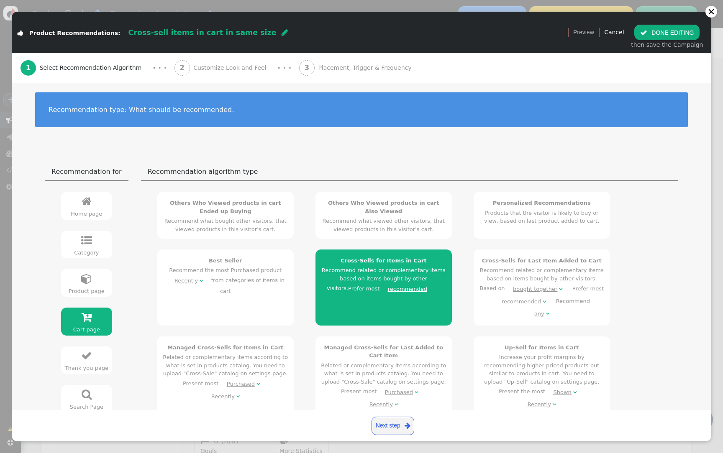
click at [485, 263] on h4 "Cross-Sells for Last Item Added to Cart" at bounding box center [541, 261] width 125 height 8
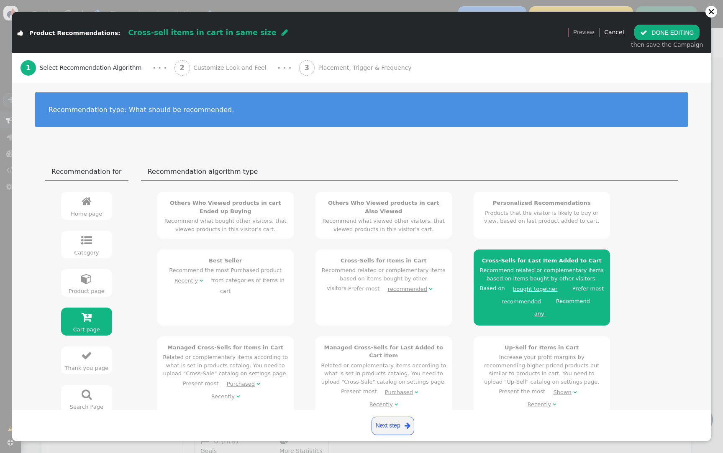
click at [501, 301] on div "recommended" at bounding box center [520, 302] width 39 height 8
click at [668, 315] on div "Others Who Viewed products in cart Ended up Buying Recommend what bought other …" at bounding box center [409, 338] width 526 height 302
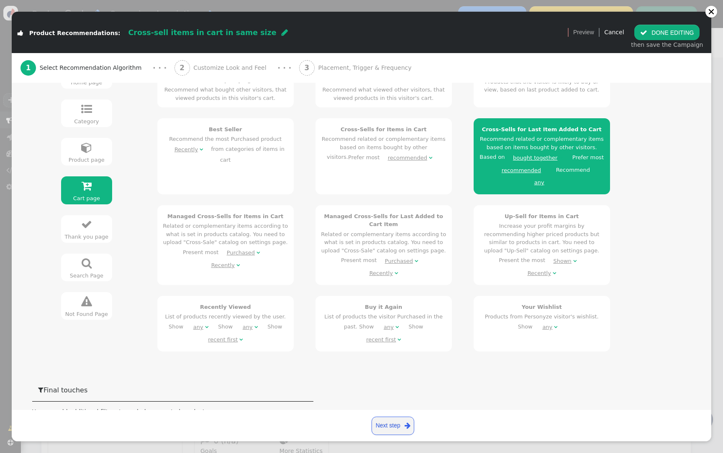
scroll to position [317, 0]
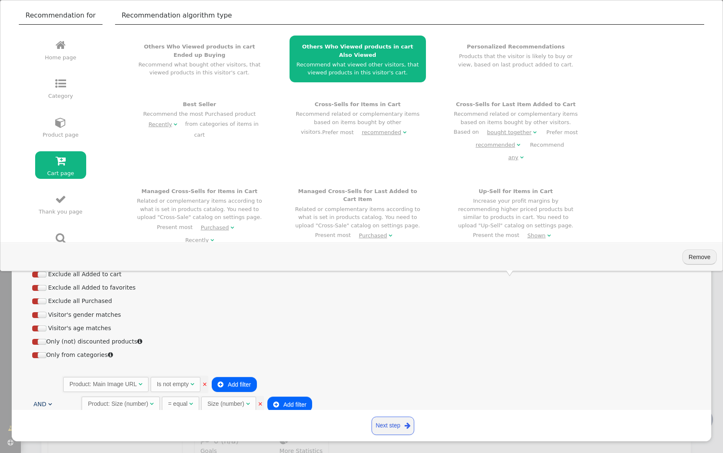
click at [473, 112] on div "Cross-Sells for Last Item Added to Cart Recommend related or complementary item…" at bounding box center [515, 132] width 125 height 64
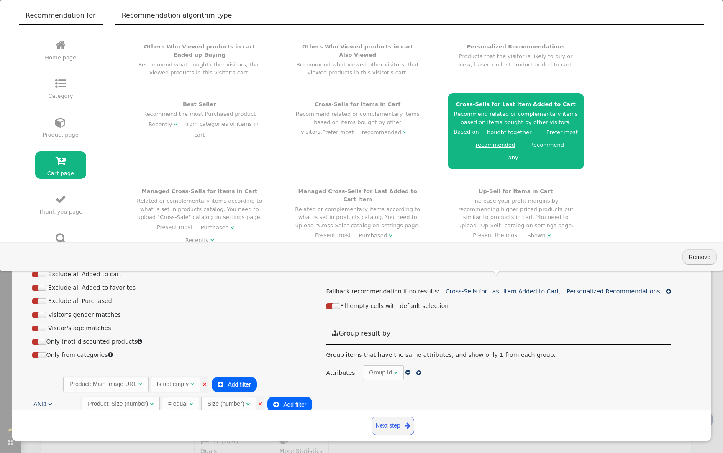
click at [363, 107] on h4 "Cross-Sells for Items in Cart" at bounding box center [357, 104] width 125 height 8
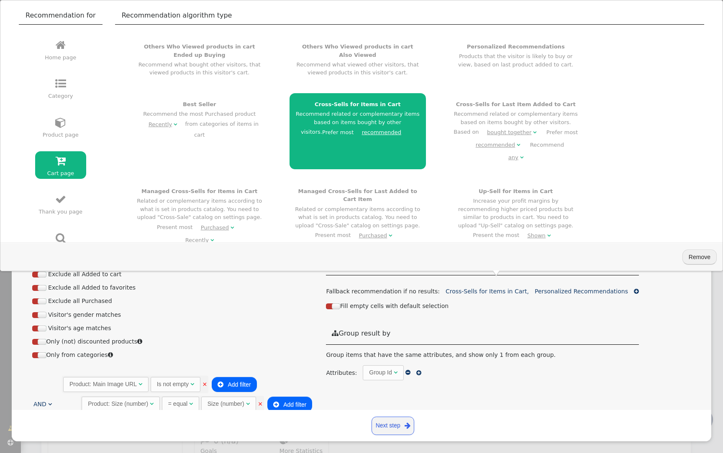
click at [362, 134] on div "recommended" at bounding box center [381, 132] width 39 height 8
click at [582, 362] on div "Group items that have the same attributes, and show only 1 from each group. Att…" at bounding box center [482, 366] width 313 height 30
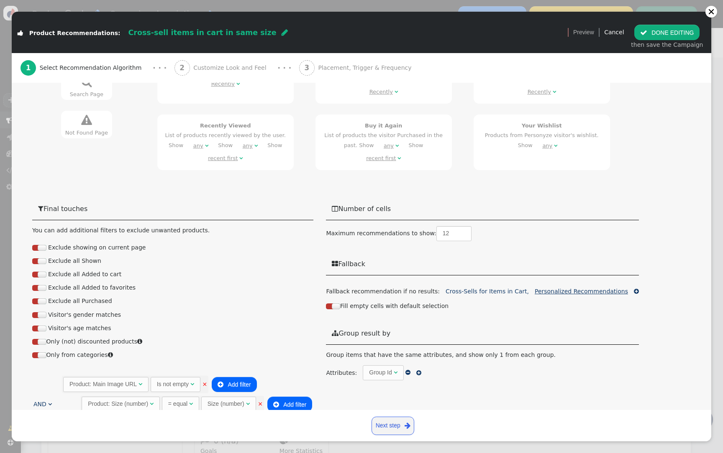
click at [572, 288] on link "Personalized Recommendations" at bounding box center [581, 291] width 93 height 7
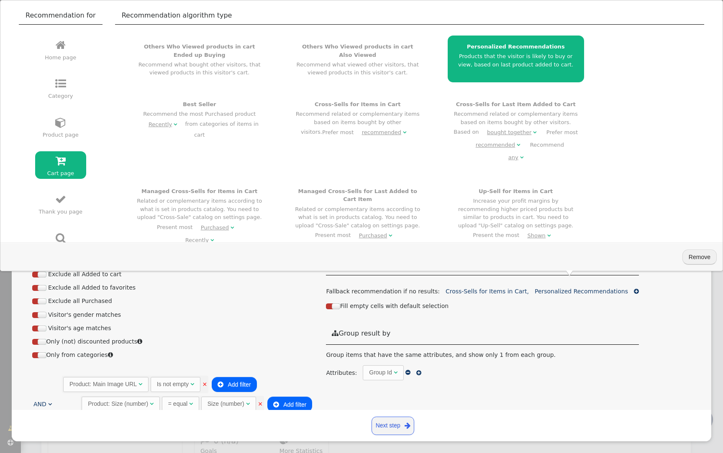
click at [560, 352] on div "Group items that have the same attributes, and show only 1 from each group. Att…" at bounding box center [482, 366] width 313 height 30
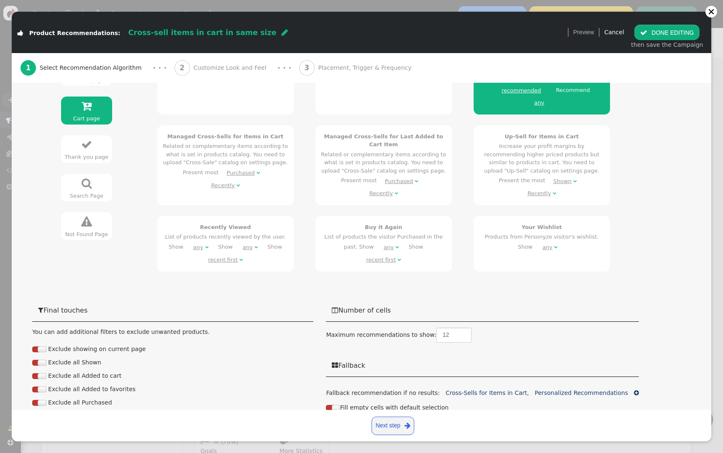
scroll to position [0, 0]
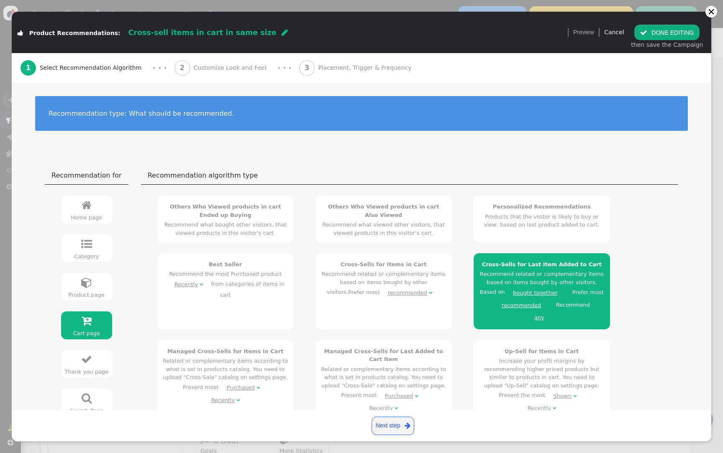
click at [227, 65] on span "Customize Look and Feel" at bounding box center [231, 68] width 77 height 9
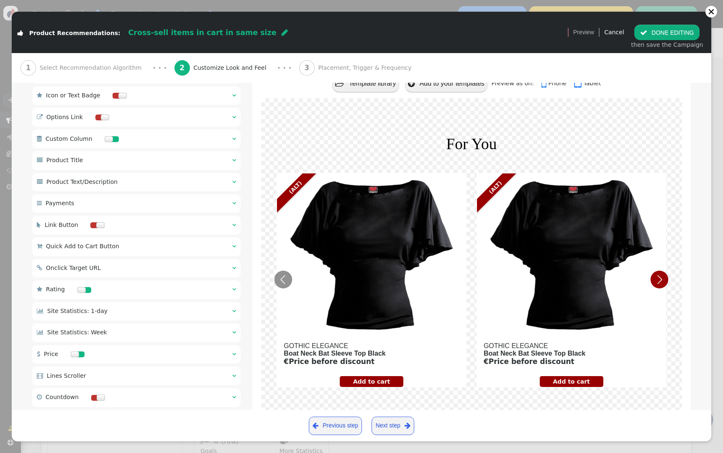
scroll to position [492, 0]
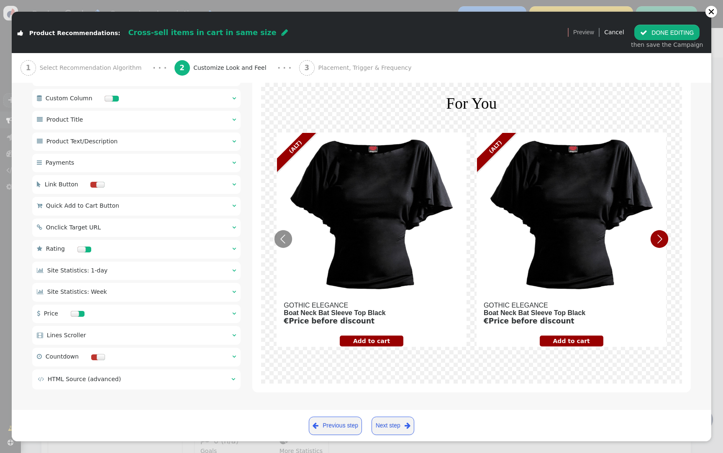
click at [167, 380] on td " HTML Source (advanced)" at bounding box center [132, 379] width 188 height 9
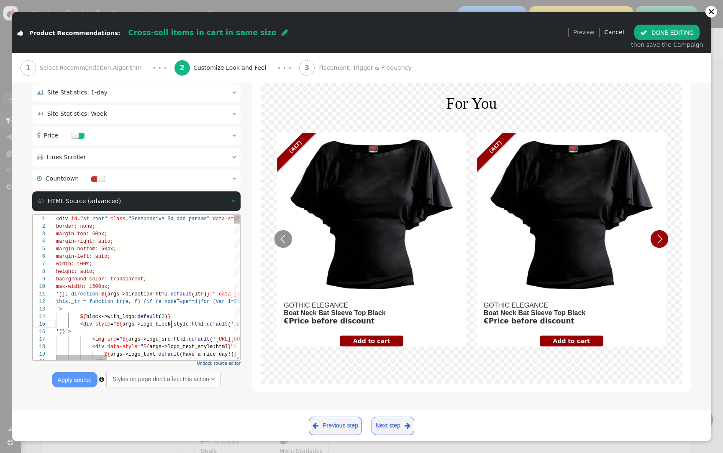
scroll to position [30, 115]
click at [171, 327] on div "1 2 3 4 5 6 7 8 9 10 11 12 13 14 15 16 17 18 19 20 < div id = "st_root" class =…" at bounding box center [136, 287] width 207 height 145
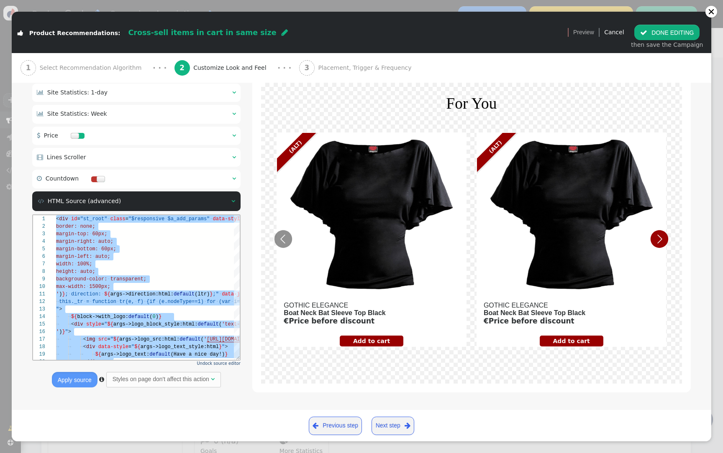
paste textarea "Editor content;Press Alt+F1 for Accessibility Options."
type textarea "name='Show Right Button', description='Toggle display of a button to the right …"
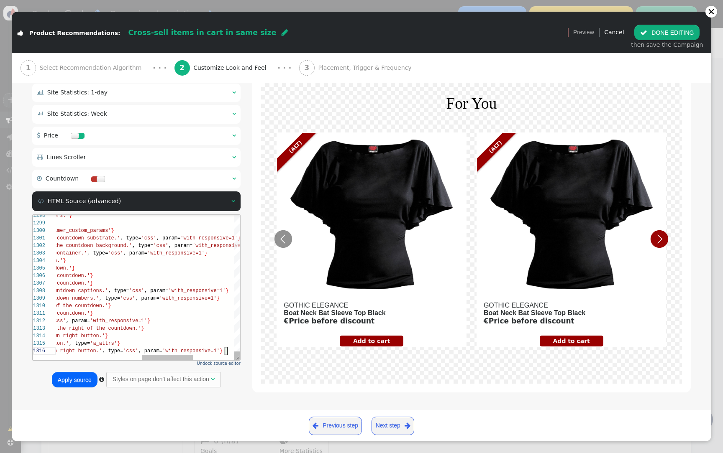
scroll to position [23, 483]
click at [81, 378] on button "Apply source" at bounding box center [75, 379] width 46 height 15
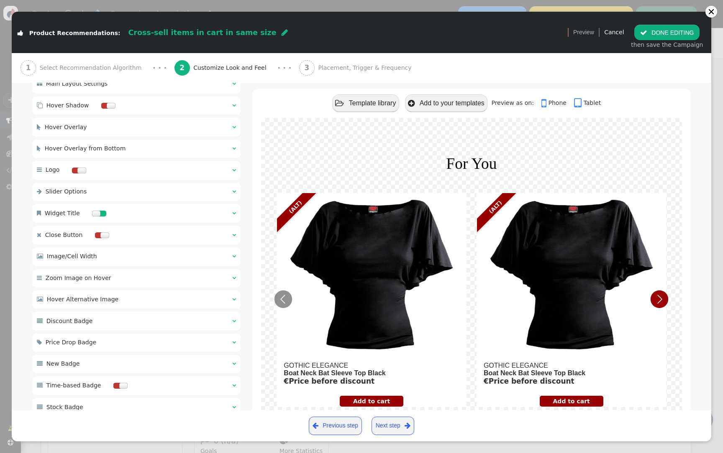
scroll to position [0, 0]
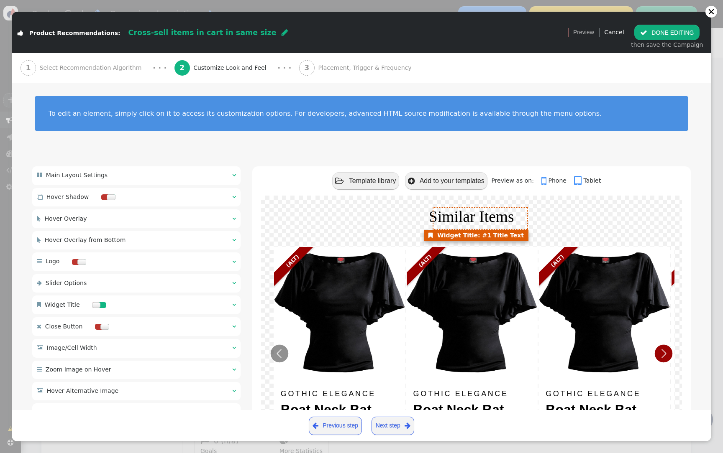
click at [446, 219] on font "Similar Items" at bounding box center [471, 216] width 85 height 17
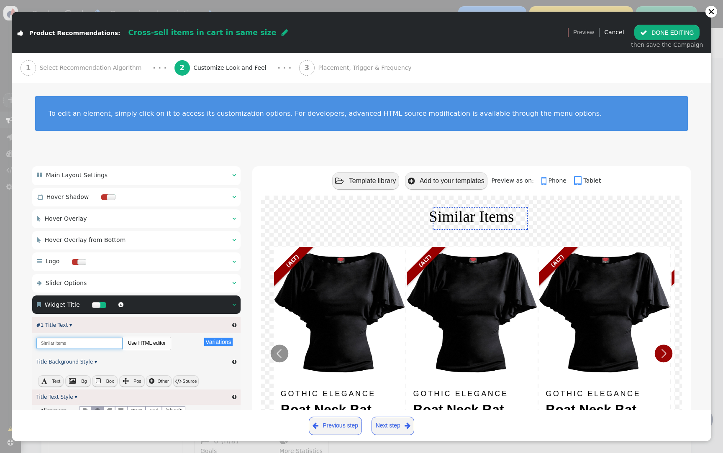
click at [49, 346] on input "Similar Items" at bounding box center [79, 343] width 86 height 11
type input "For You"
click at [104, 65] on span "Select Recommendation Algorithm" at bounding box center [92, 68] width 105 height 9
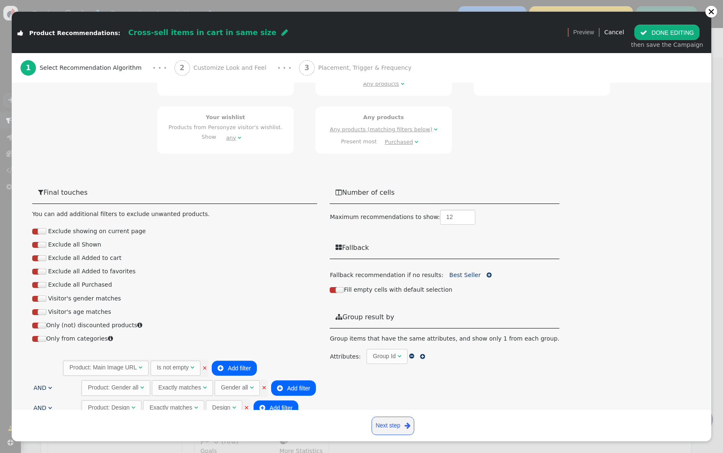
scroll to position [463, 0]
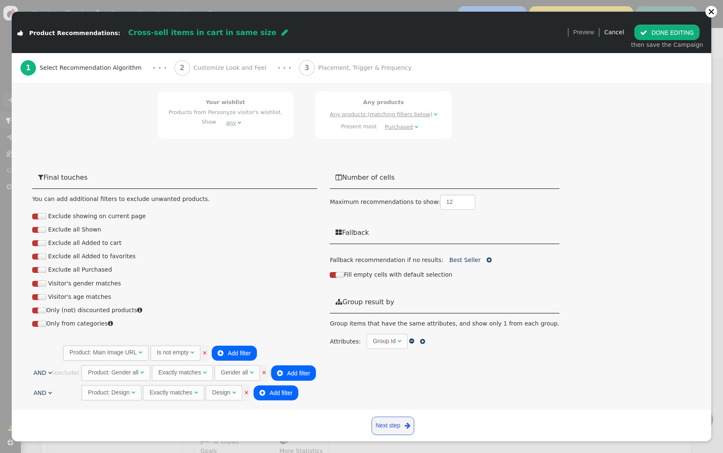
click at [267, 374] on span "m   Product: Gender all  Exactly matches  Gender all  ×" at bounding box center [173, 374] width 187 height 18
click at [119, 373] on div "Product: Gender all" at bounding box center [113, 372] width 51 height 9
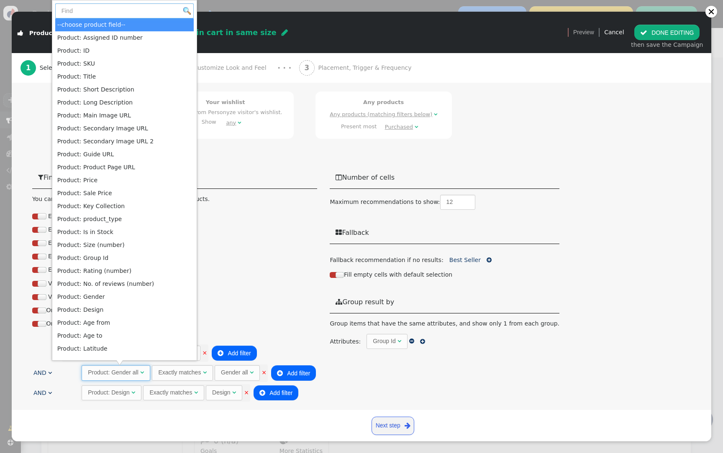
click at [116, 9] on input "text" at bounding box center [124, 10] width 138 height 15
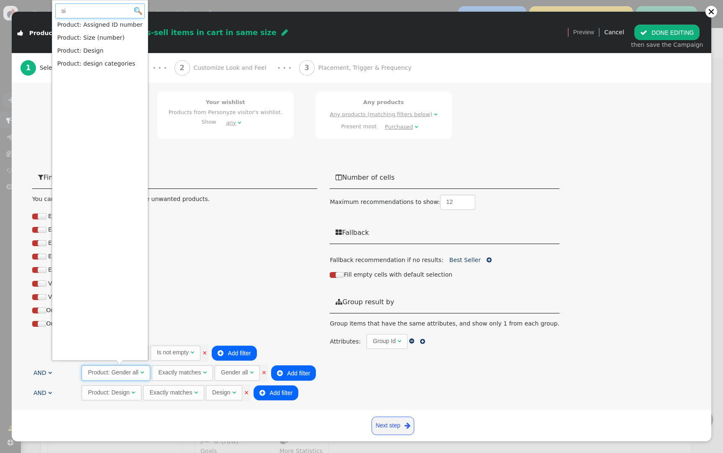
type input "si"
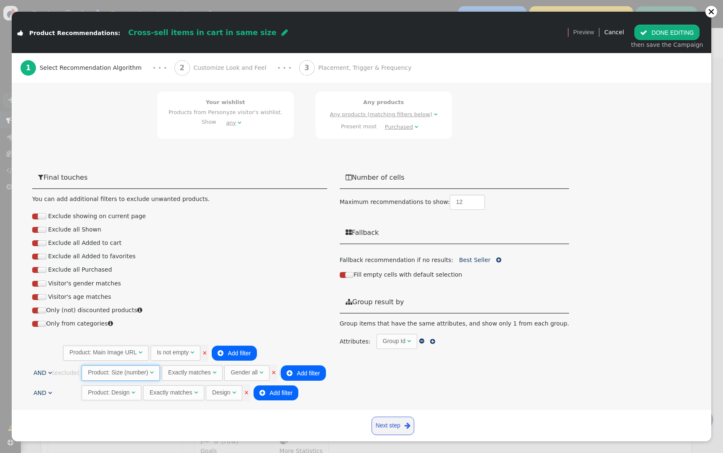
click at [118, 371] on div "Product: Size (number)" at bounding box center [118, 372] width 60 height 9
click at [115, 297] on input "si" at bounding box center [127, 297] width 90 height 15
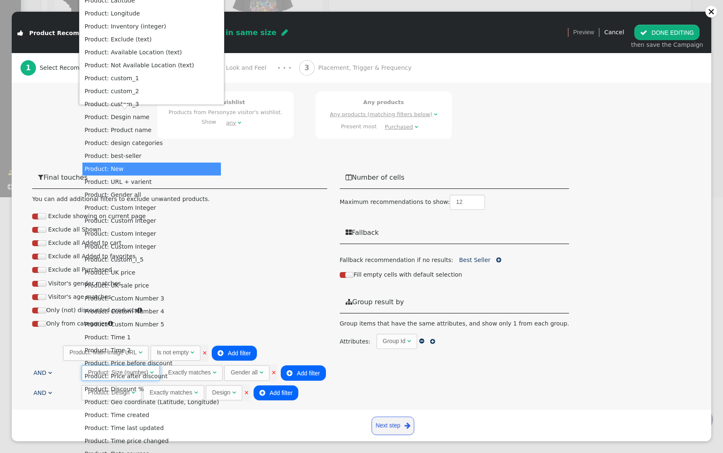
scroll to position [263, 0]
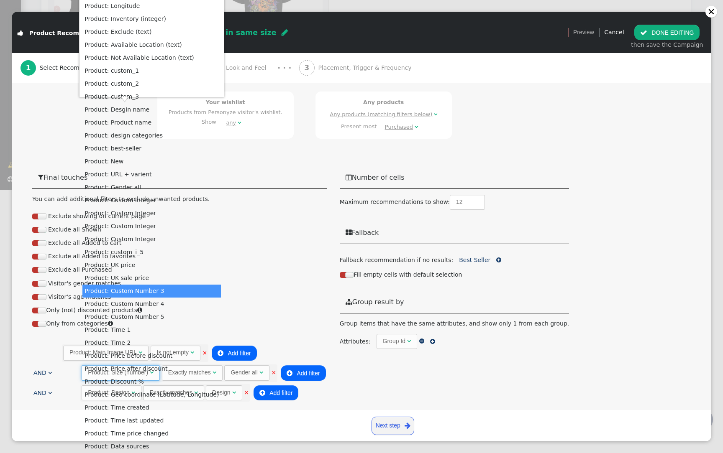
click at [318, 315] on div "Only (not) discounted products " at bounding box center [179, 310] width 295 height 13
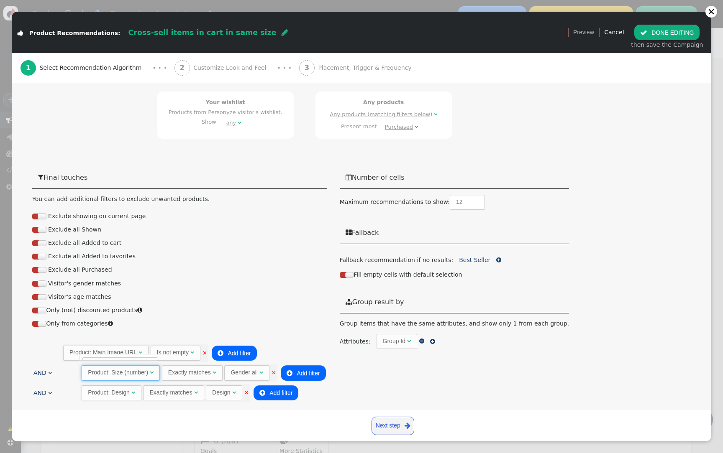
scroll to position [0, 0]
click at [275, 371] on link "×" at bounding box center [273, 373] width 5 height 7
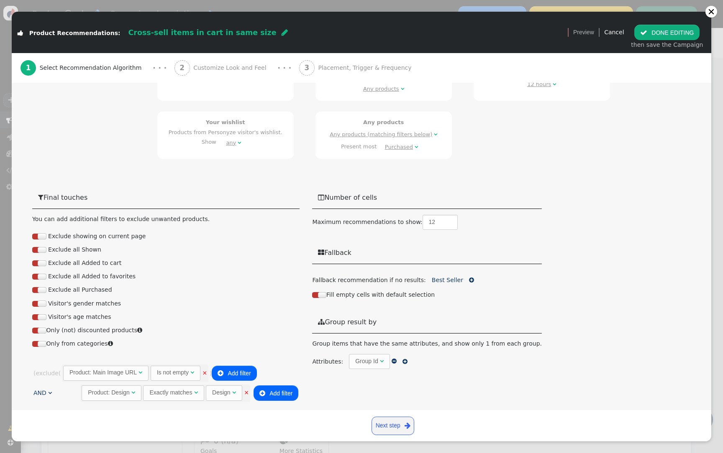
scroll to position [443, 0]
click at [249, 394] on link "×" at bounding box center [246, 393] width 5 height 7
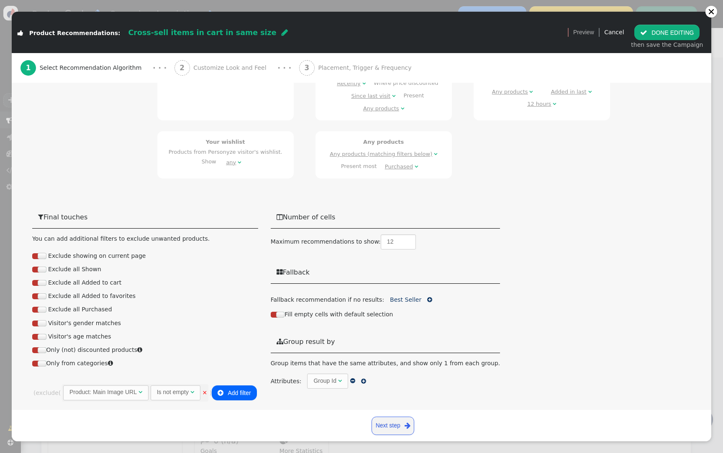
scroll to position [423, 0]
click at [399, 298] on link "Best Seller" at bounding box center [405, 300] width 31 height 7
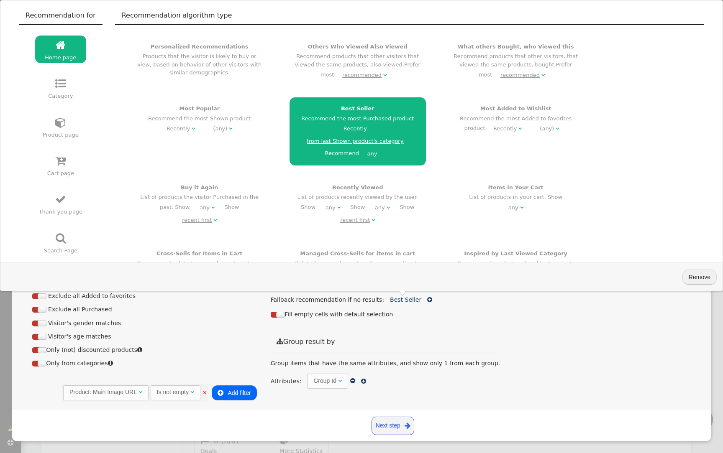
click at [49, 168] on link " Cart page" at bounding box center [60, 165] width 51 height 28
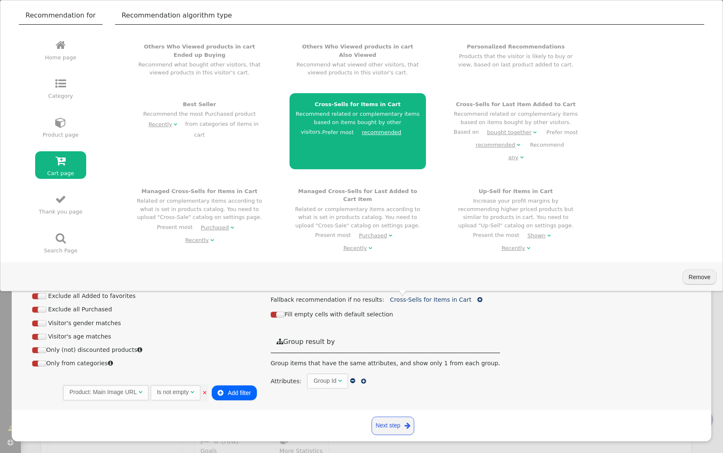
click at [546, 344] on div " Final touches You can add additional filters to exclude unwanted products. Ex…" at bounding box center [361, 308] width 658 height 204
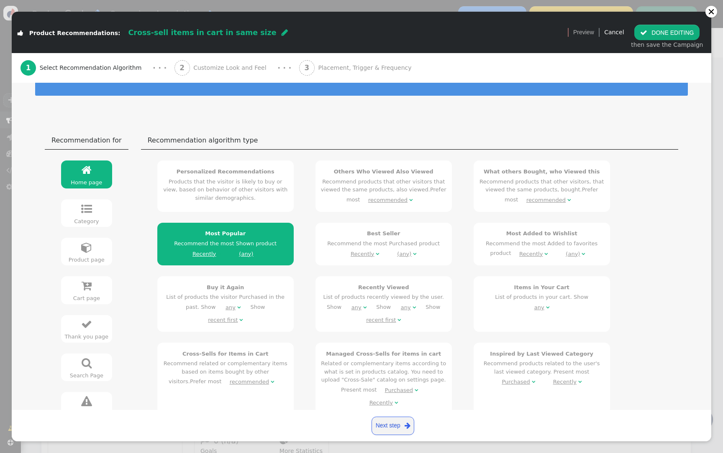
scroll to position [31, 0]
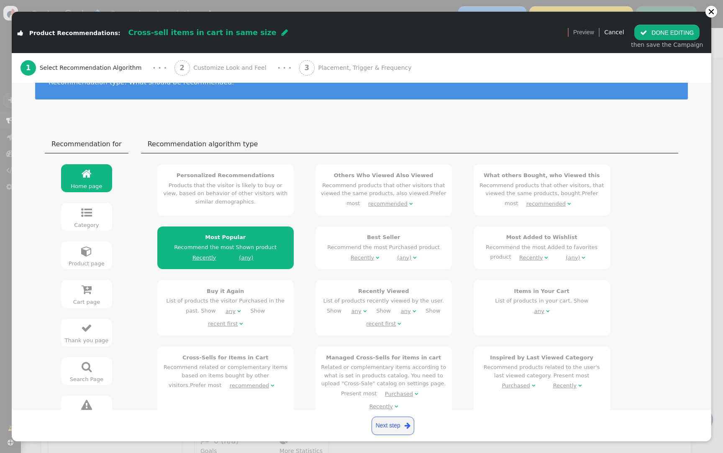
click at [87, 303] on div "Cart page" at bounding box center [86, 302] width 44 height 8
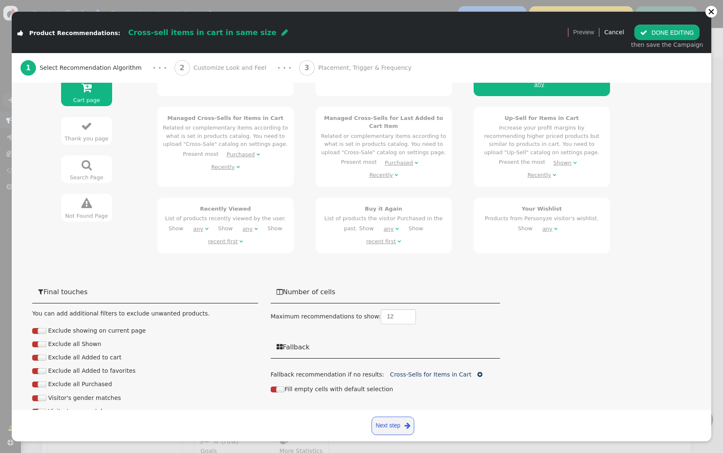
scroll to position [297, 0]
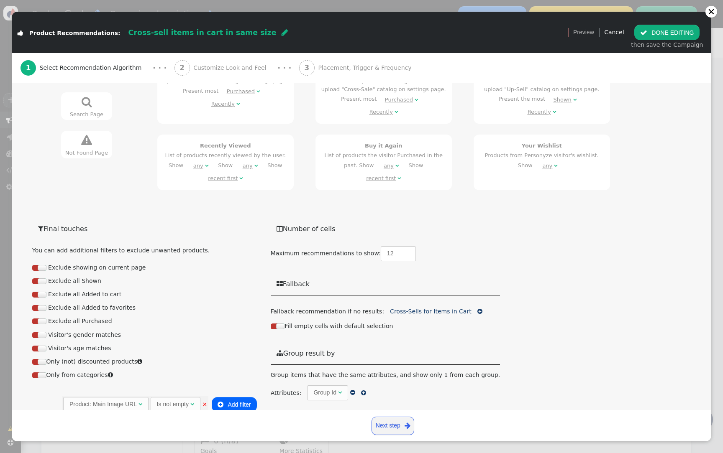
click at [448, 308] on link "Cross-Sells for Items in Cart" at bounding box center [431, 311] width 82 height 7
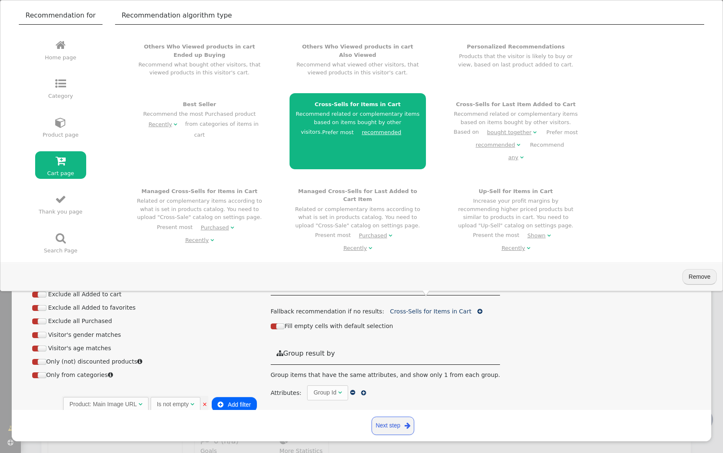
click at [526, 330] on div " Final touches You can add additional filters to exclude unwanted products. Ex…" at bounding box center [361, 320] width 658 height 204
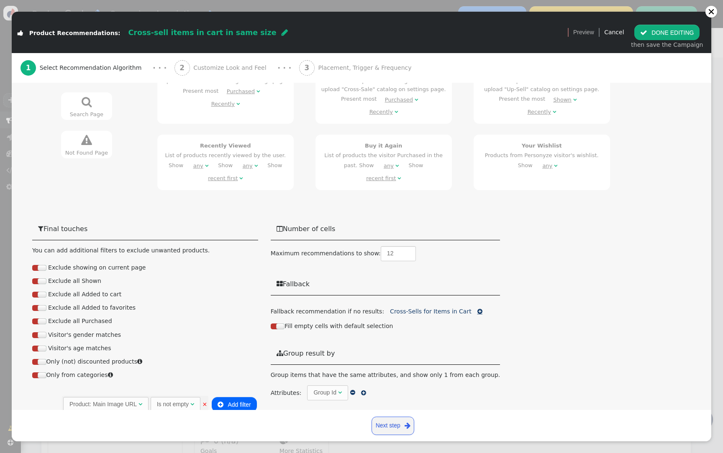
click at [477, 309] on span "" at bounding box center [479, 312] width 5 height 6
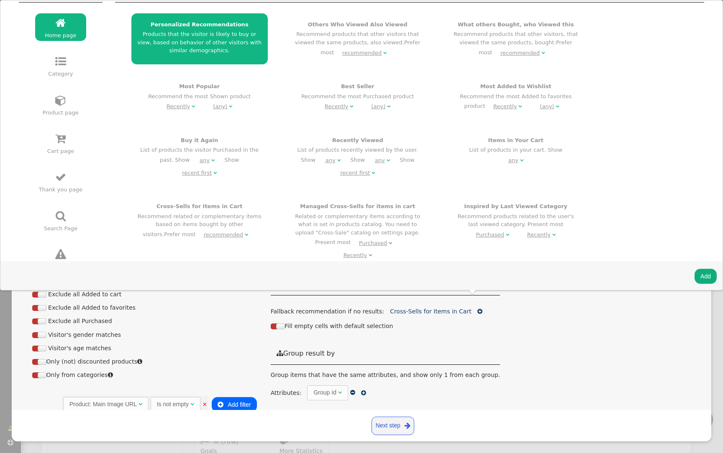
scroll to position [0, 0]
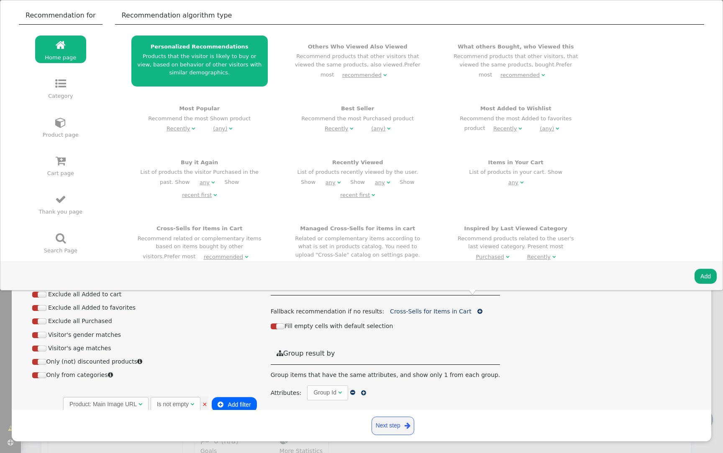
click at [64, 164] on link " Cart page" at bounding box center [60, 165] width 51 height 28
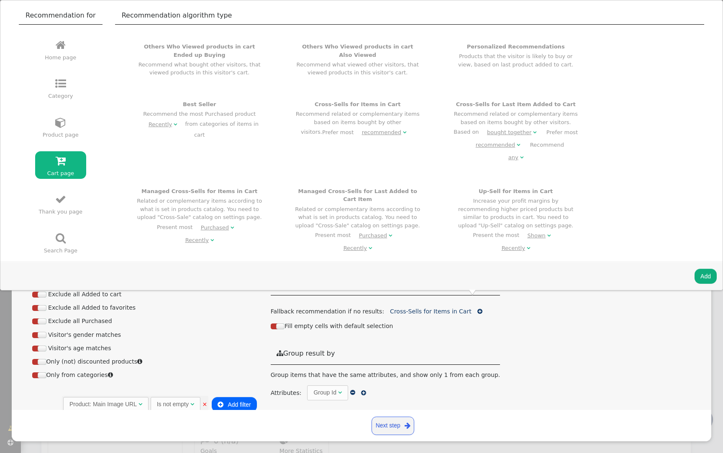
click at [495, 53] on div "Personalized Recommendations Products that the visitor is likely to buy or view…" at bounding box center [515, 56] width 125 height 26
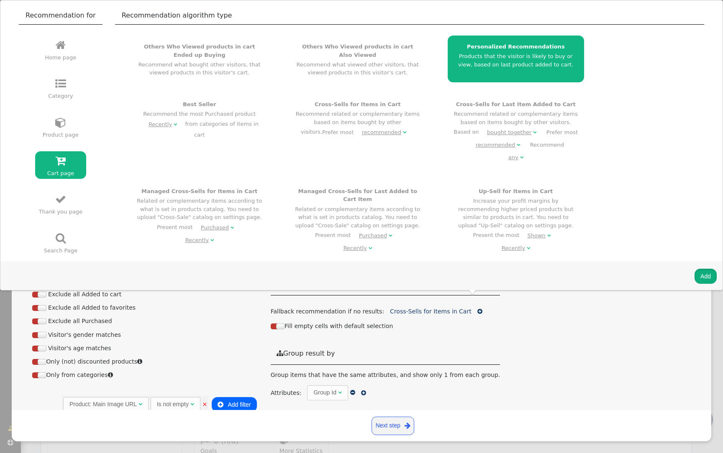
click at [703, 276] on button "Add" at bounding box center [705, 276] width 22 height 15
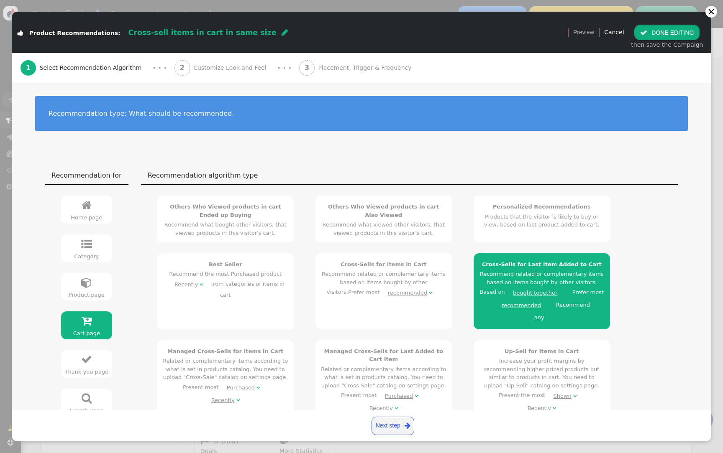
click at [685, 36] on button " DONE EDITING" at bounding box center [666, 32] width 65 height 15
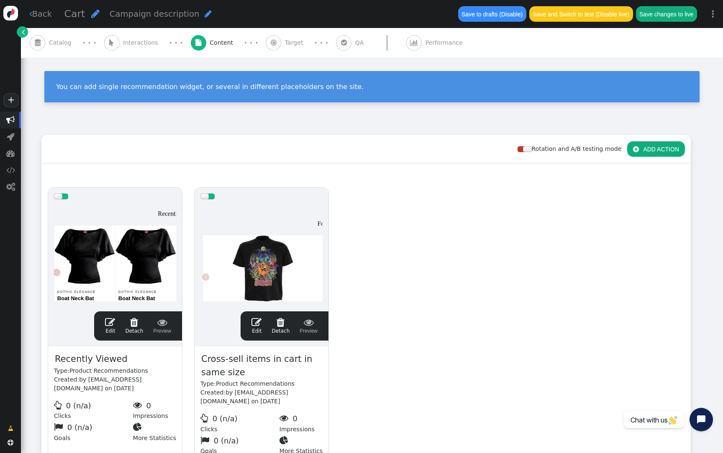
click at [285, 40] on span "Target" at bounding box center [296, 42] width 22 height 9
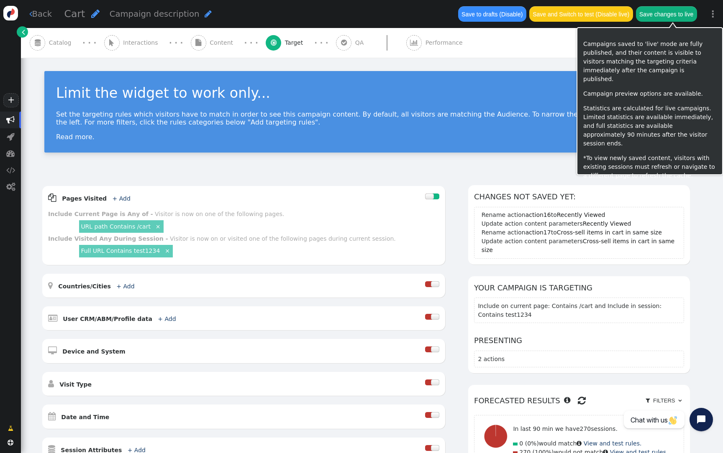
click at [660, 15] on button "Save changes to live" at bounding box center [666, 13] width 61 height 15
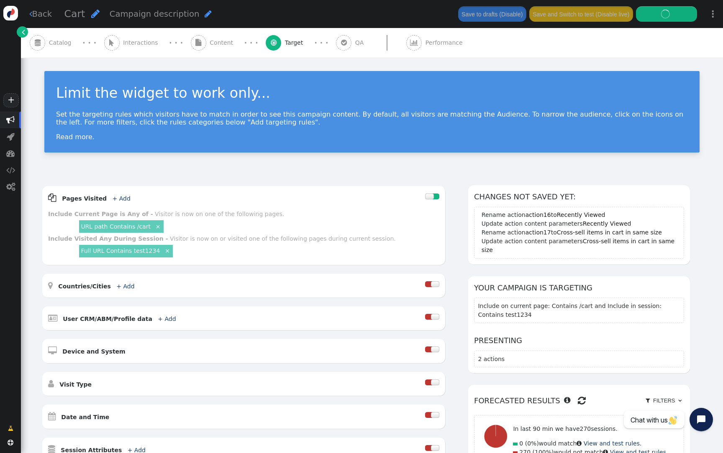
click at [64, 41] on span "Catalog" at bounding box center [62, 42] width 26 height 9
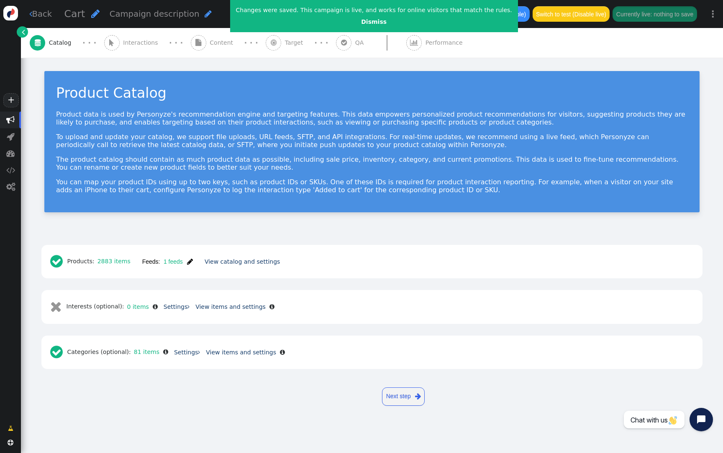
click at [189, 260] on span "" at bounding box center [190, 261] width 6 height 7
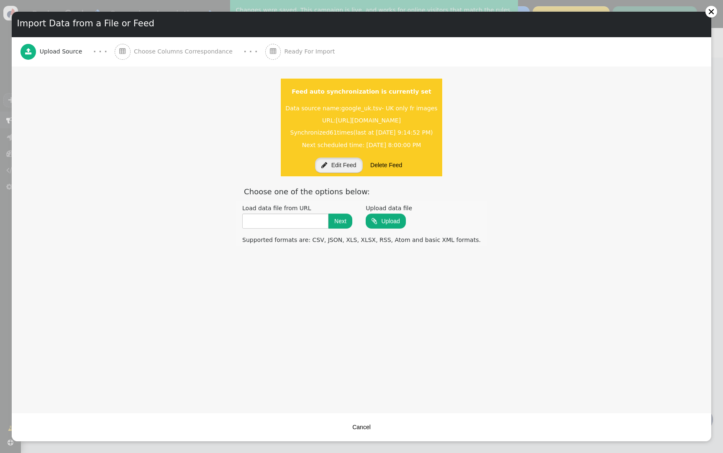
click at [330, 166] on button " Edit Feed" at bounding box center [339, 165] width 48 height 15
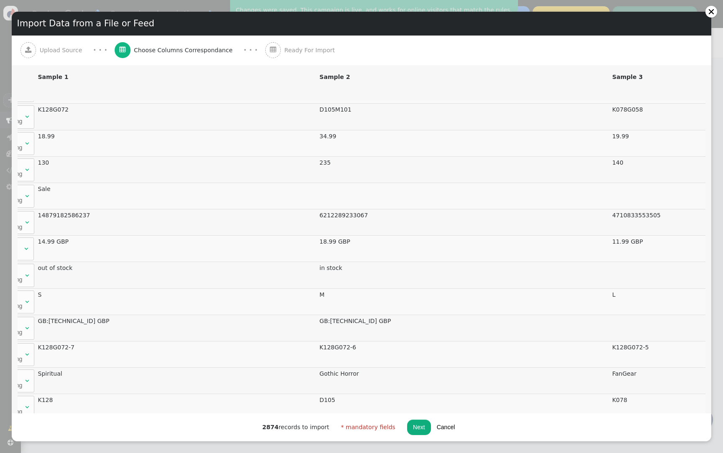
scroll to position [0, 178]
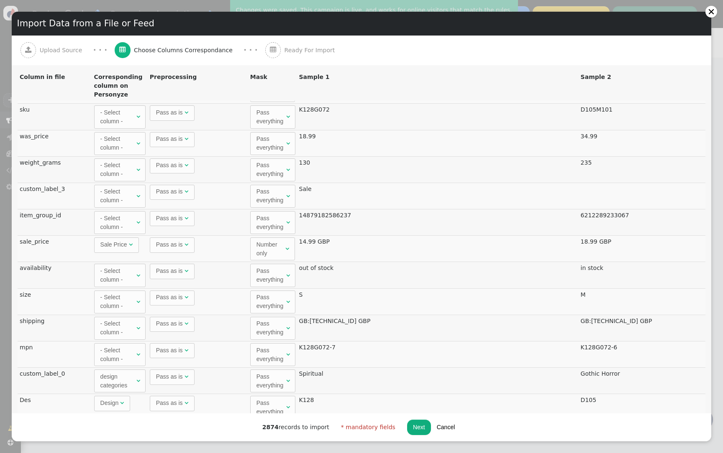
click at [123, 298] on div "- Select column -" at bounding box center [117, 302] width 34 height 18
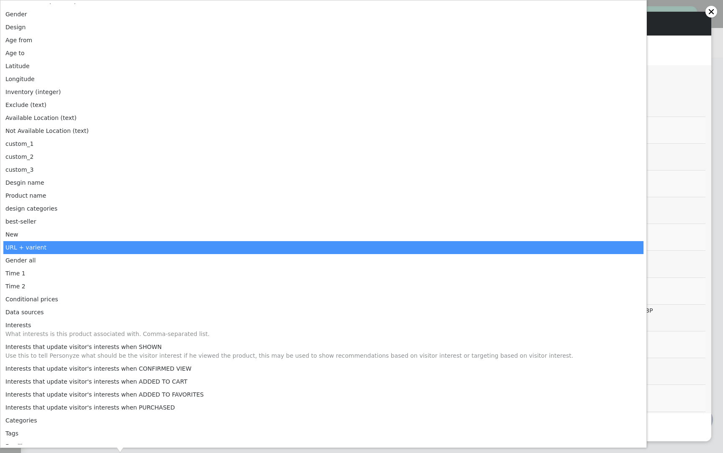
scroll to position [570, 0]
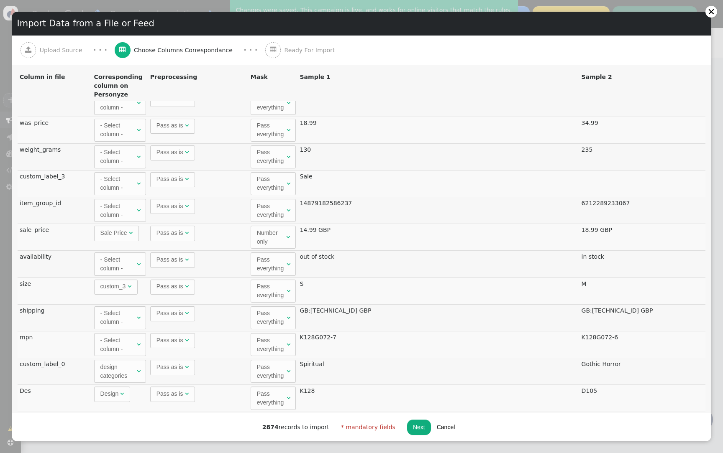
click at [412, 432] on button "Next" at bounding box center [419, 427] width 24 height 15
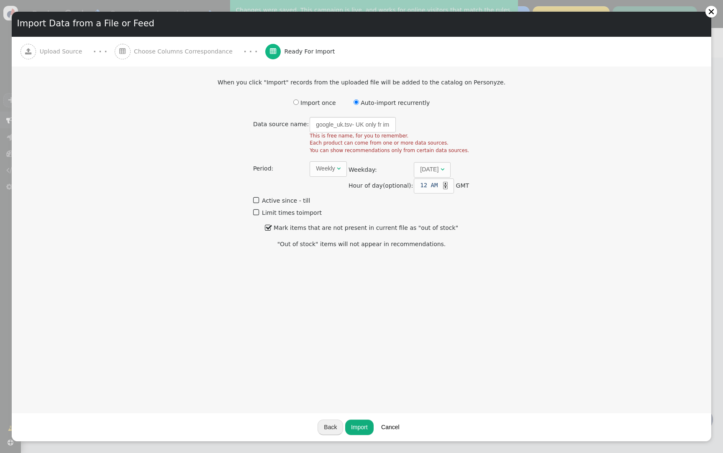
click at [361, 426] on button "Import" at bounding box center [359, 427] width 28 height 15
